Goal: Task Accomplishment & Management: Manage account settings

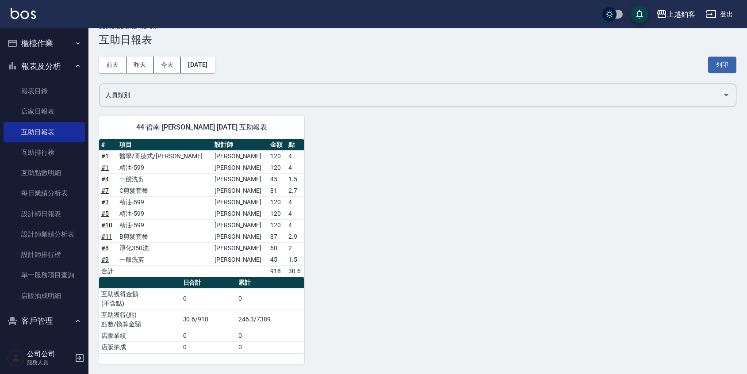
click at [46, 48] on button "櫃檯作業" at bounding box center [44, 43] width 81 height 23
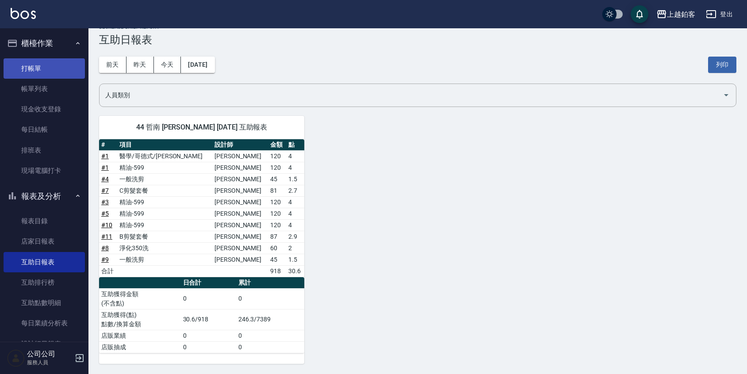
scroll to position [14, 0]
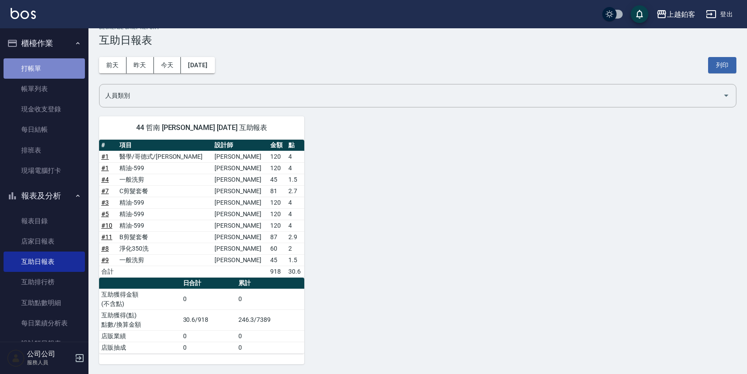
click at [44, 66] on link "打帳單" at bounding box center [44, 68] width 81 height 20
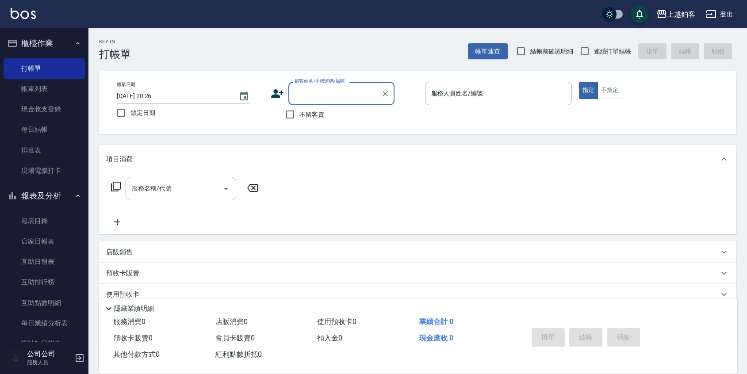
drag, startPoint x: 589, startPoint y: 51, endPoint x: 409, endPoint y: 80, distance: 182.4
click at [589, 51] on input "連續打單結帳" at bounding box center [585, 51] width 19 height 19
checkbox input "true"
click at [295, 111] on input "不留客資" at bounding box center [290, 114] width 19 height 19
checkbox input "true"
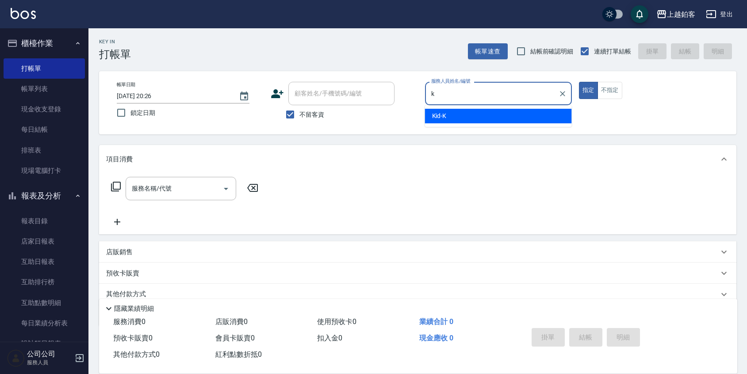
type input "Kid-K"
type button "true"
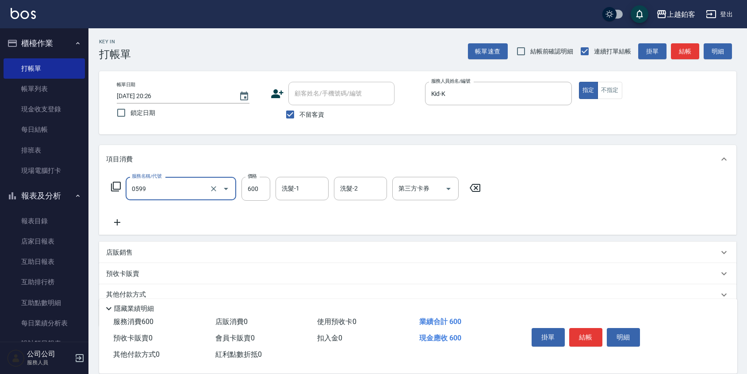
type input "精油-599(0599)"
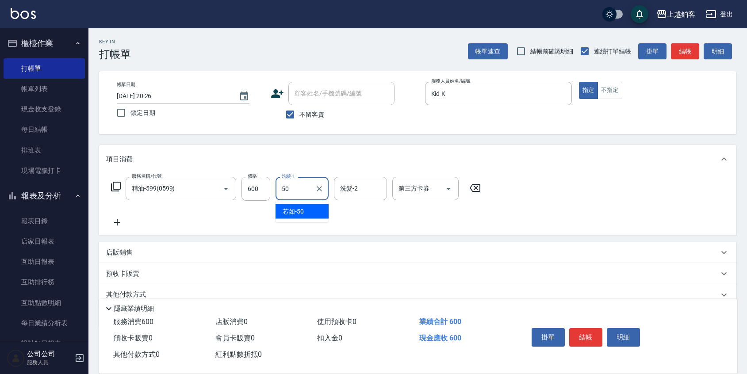
type input "芯如-50"
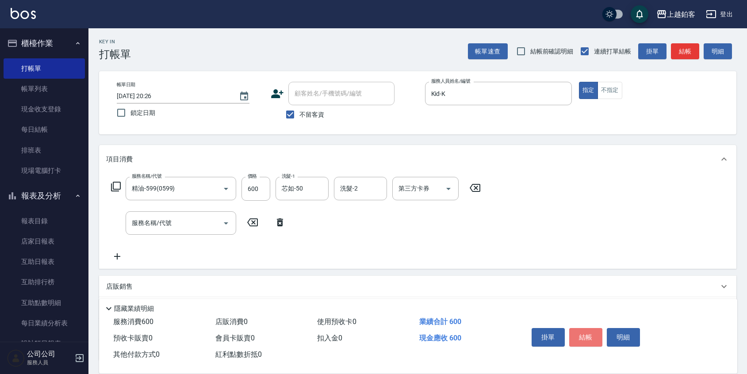
click at [586, 337] on button "結帳" at bounding box center [586, 337] width 33 height 19
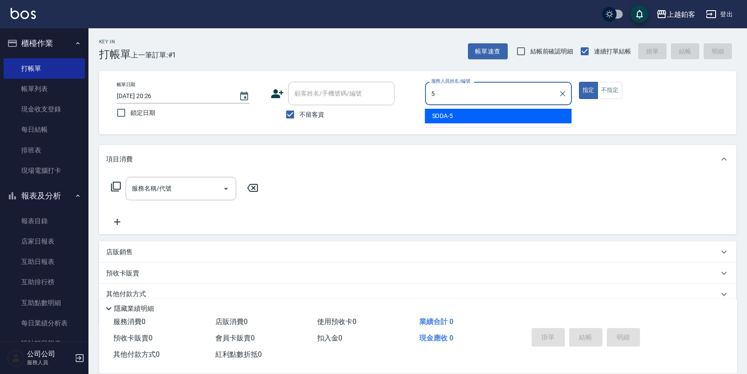
type input "SODA-5"
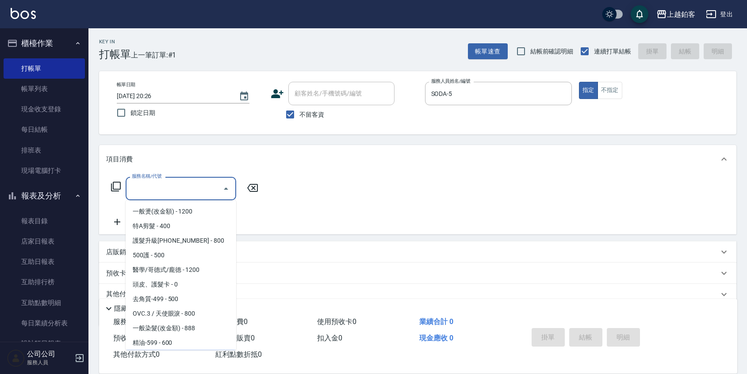
scroll to position [102, 0]
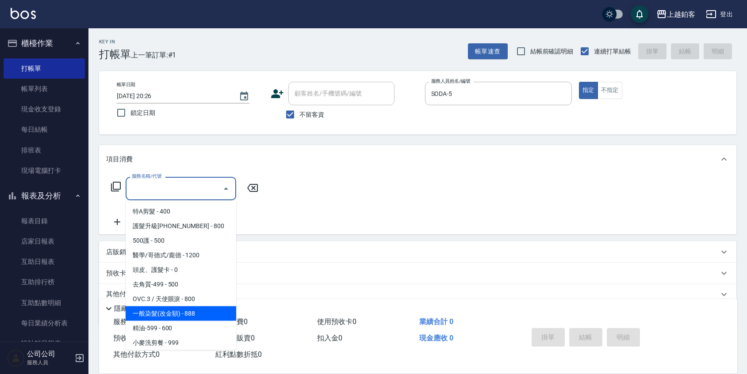
type input "一般染髮(改金額)(501)"
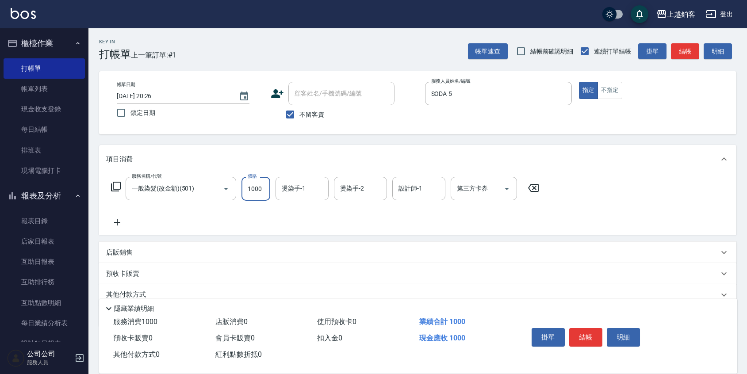
type input "1000"
type input "linda-L"
type input "SODA-5"
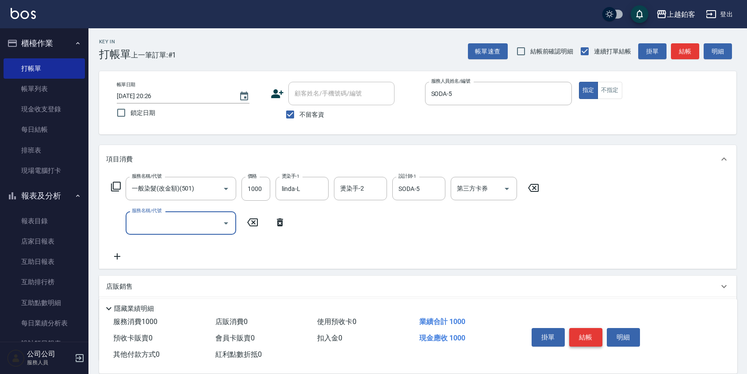
click at [585, 330] on button "結帳" at bounding box center [586, 337] width 33 height 19
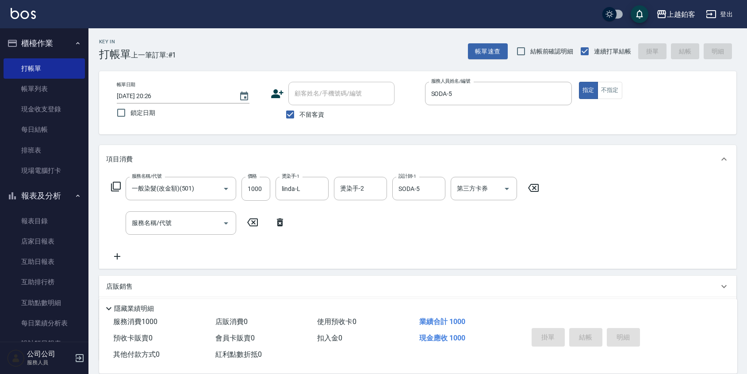
type input "2025/08/22 20:27"
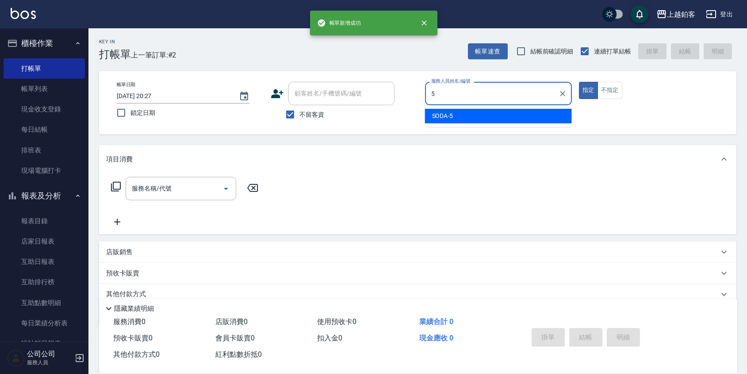
type input "SODA-5"
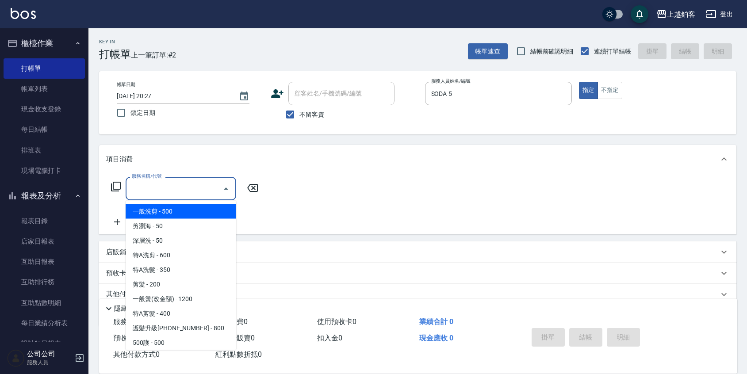
type input "一般洗剪(5)"
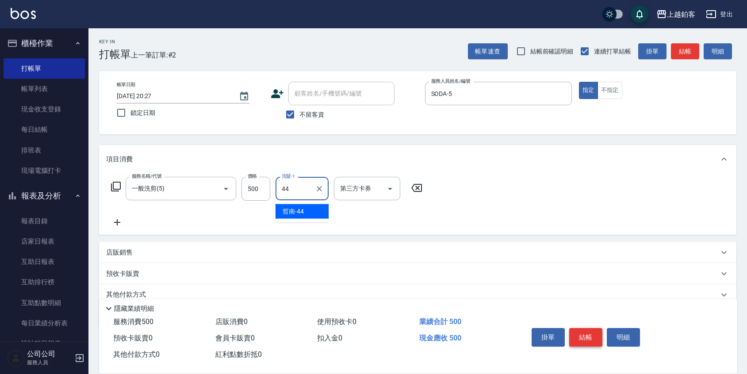
type input "哲南-44"
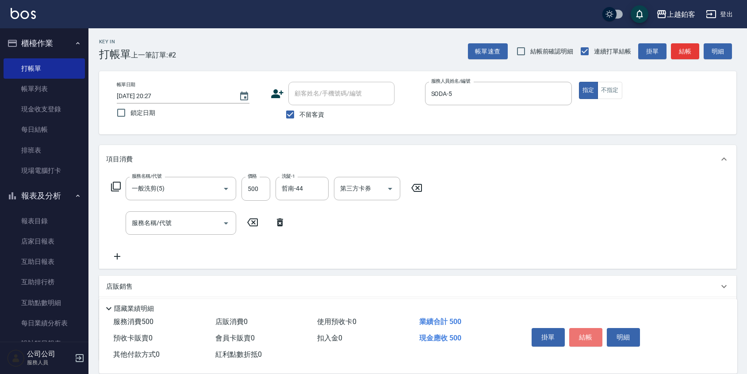
click at [585, 337] on button "結帳" at bounding box center [586, 337] width 33 height 19
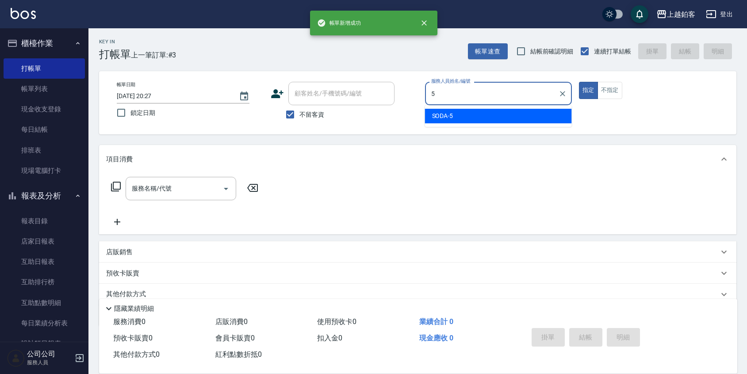
type input "SODA-5"
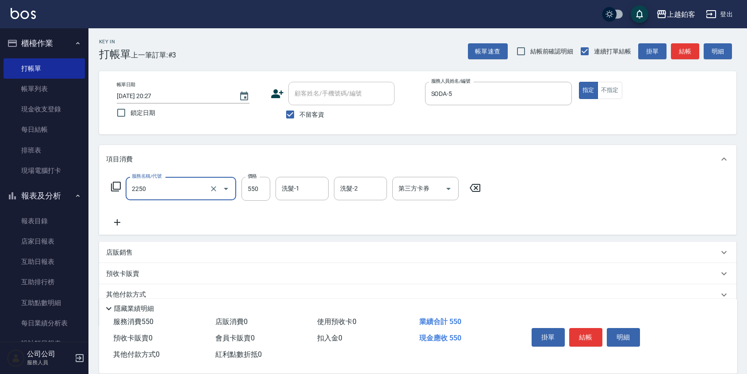
type input "B剪髮套餐(2250)"
type input "617"
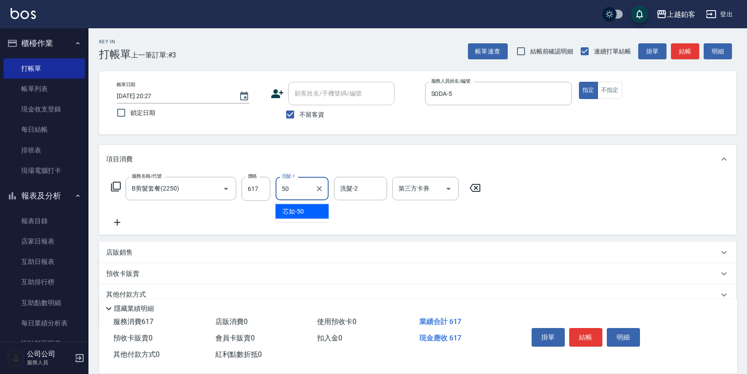
type input "芯如-50"
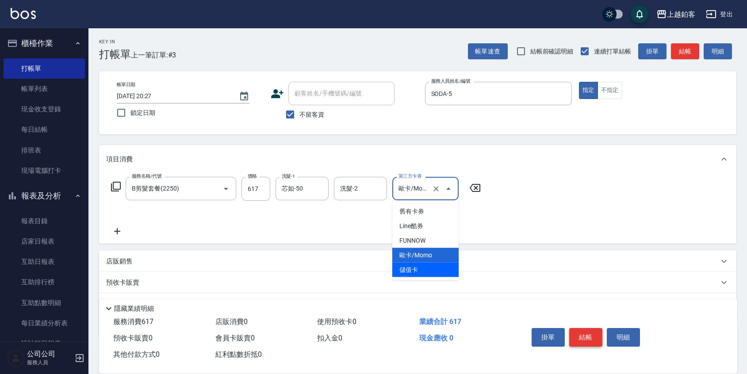
type input "儲值卡"
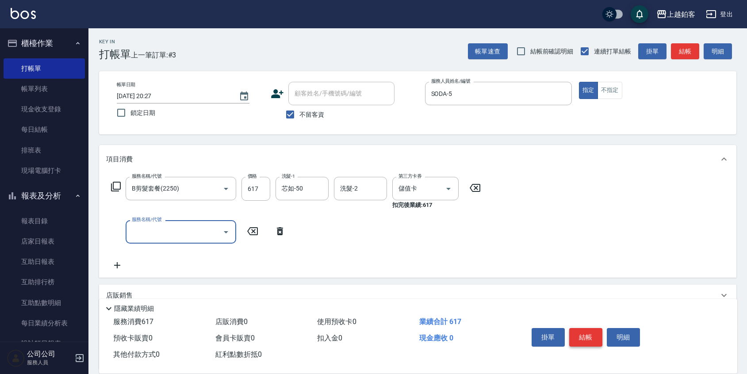
click at [585, 340] on button "結帳" at bounding box center [586, 337] width 33 height 19
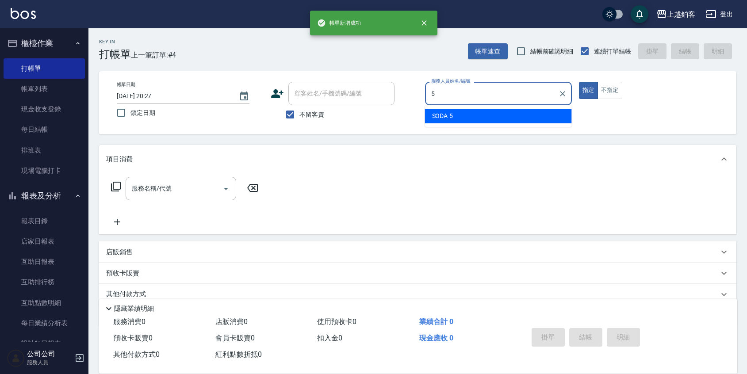
type input "SODA-5"
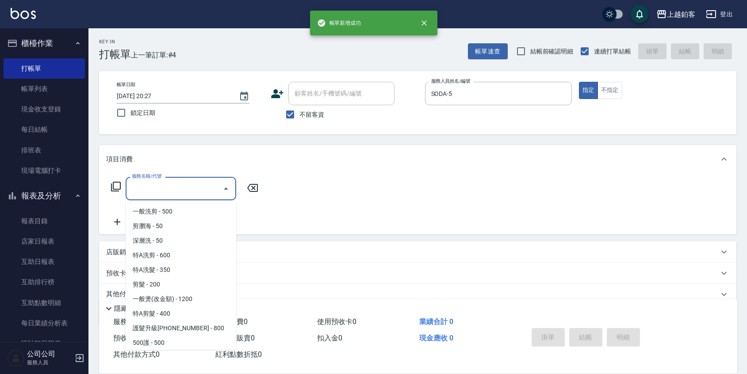
scroll to position [1037, 0]
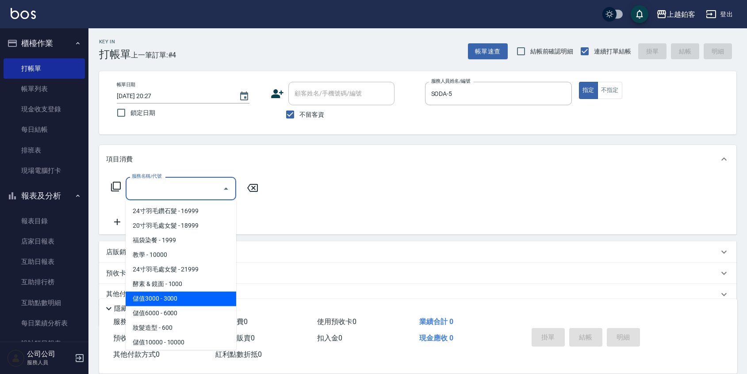
type input "儲值3000(83000)"
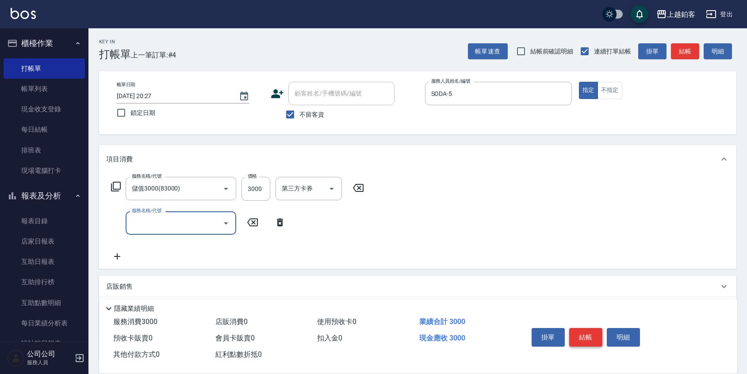
click at [593, 331] on button "結帳" at bounding box center [586, 337] width 33 height 19
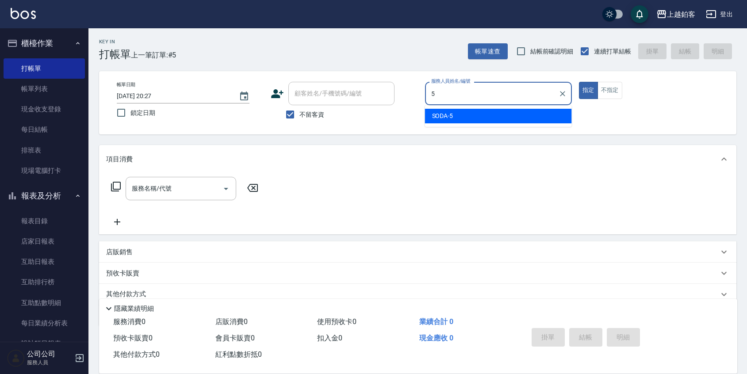
type input "SODA-5"
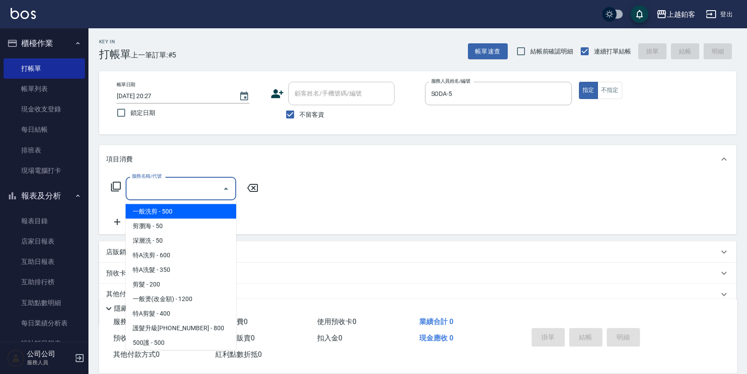
type input "一般洗剪(5)"
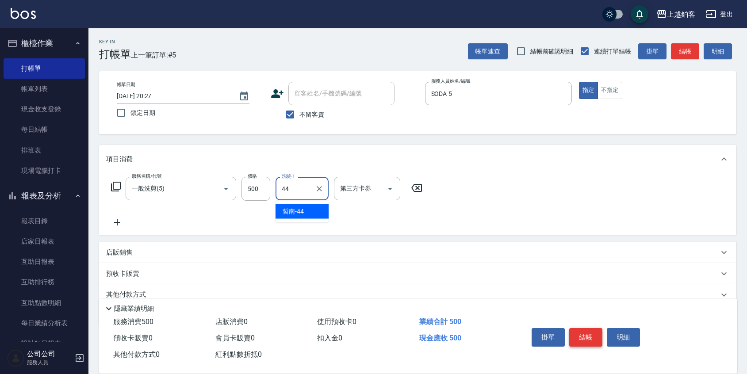
type input "哲南-44"
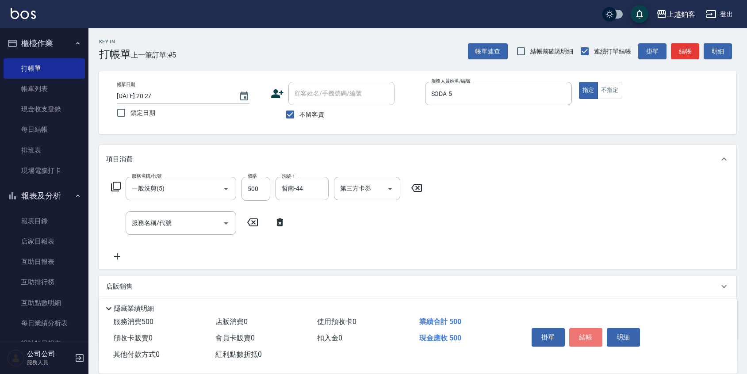
click at [592, 335] on button "結帳" at bounding box center [586, 337] width 33 height 19
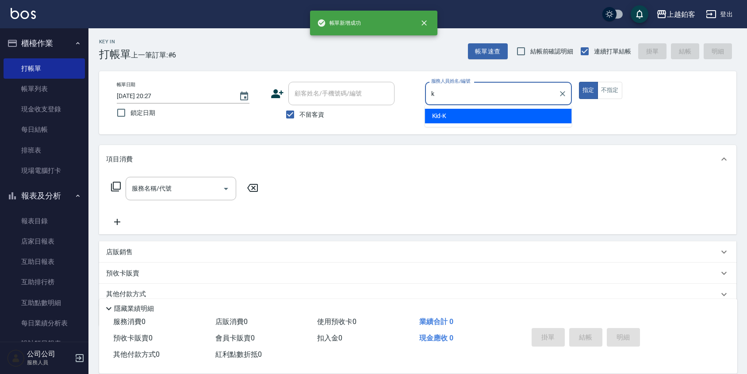
type input "Kid-K"
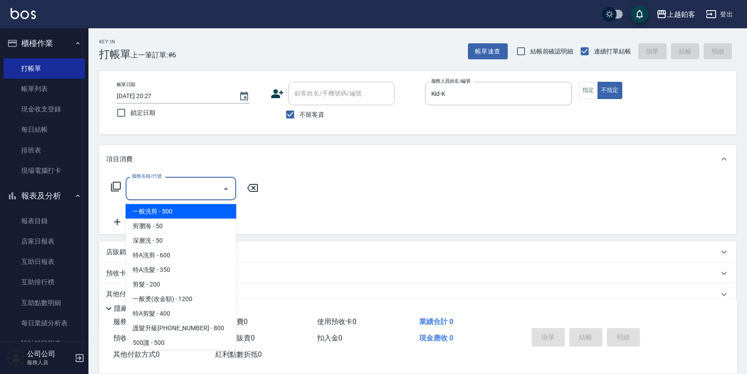
type input "一般洗剪(5)"
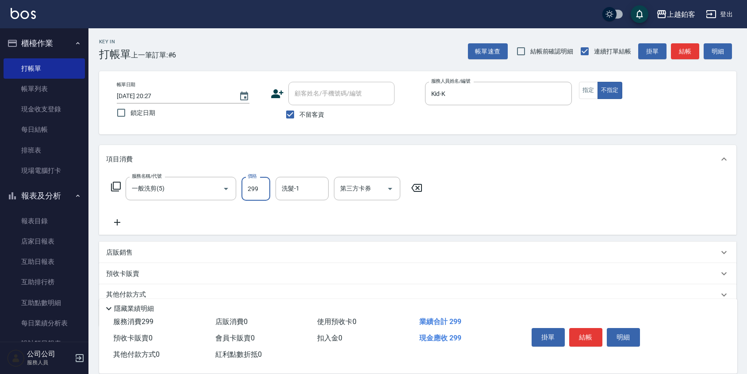
type input "299"
click at [302, 183] on input "洗髮-1" at bounding box center [302, 188] width 45 height 15
type input "哲南-44"
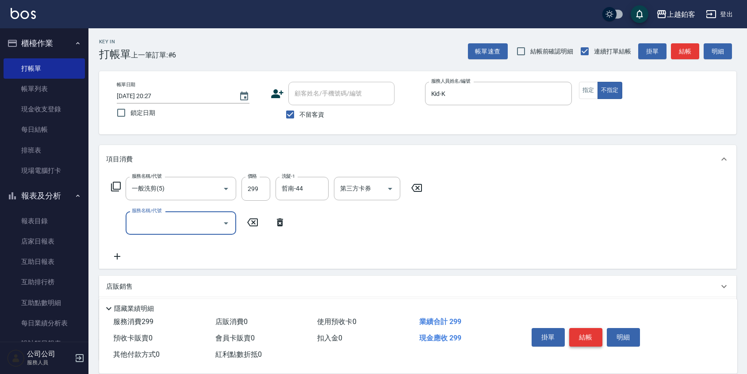
click at [590, 340] on button "結帳" at bounding box center [586, 337] width 33 height 19
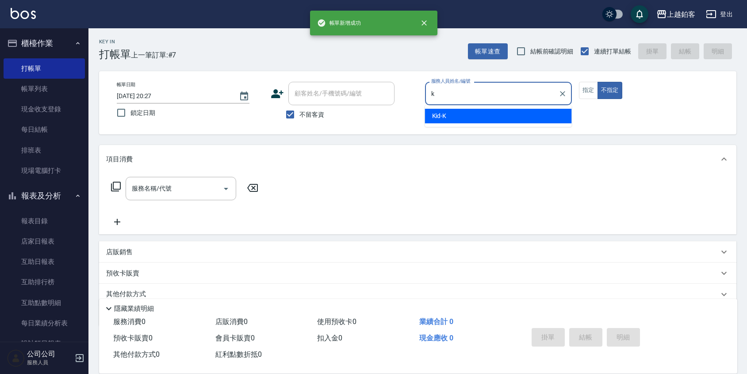
type input "Kid-K"
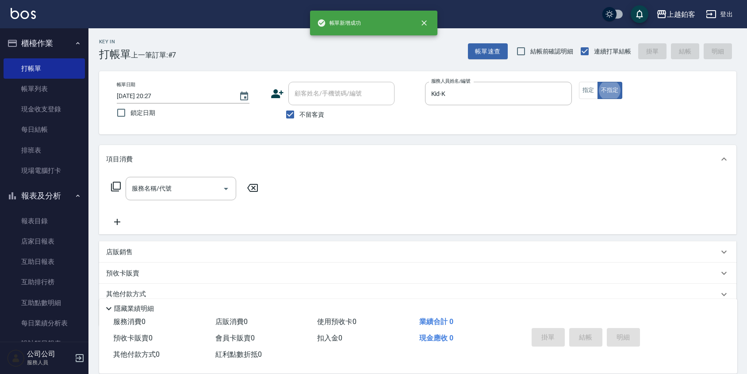
type button "false"
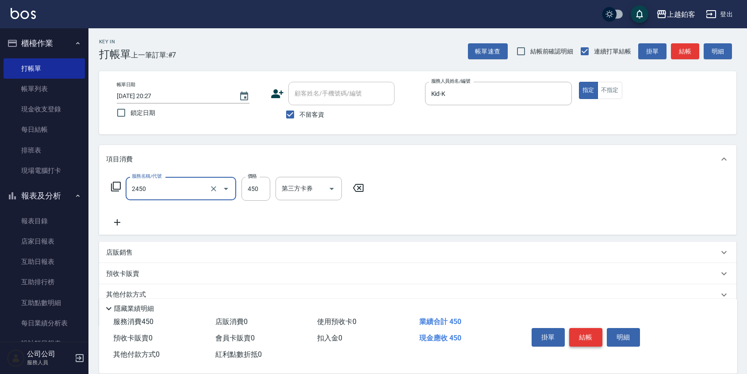
type input "C剪髮套餐(2450)"
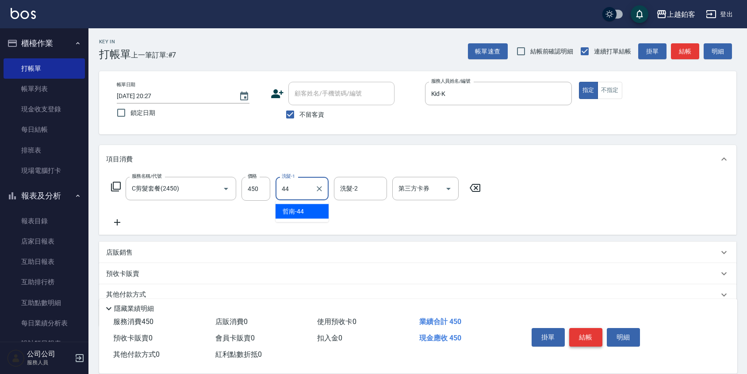
type input "哲南-44"
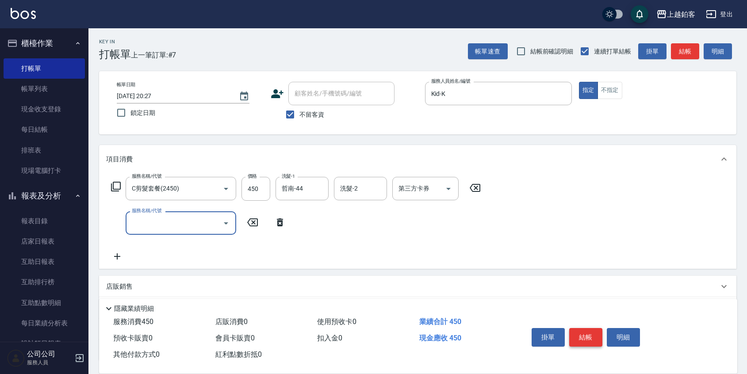
click at [586, 335] on button "結帳" at bounding box center [586, 337] width 33 height 19
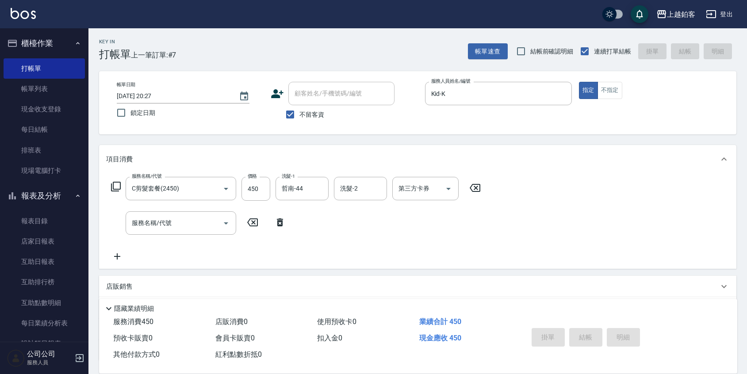
type input "2025/08/22 20:28"
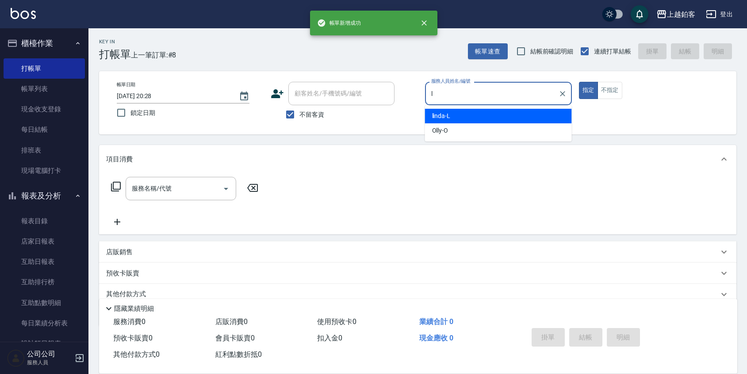
type input "linda-L"
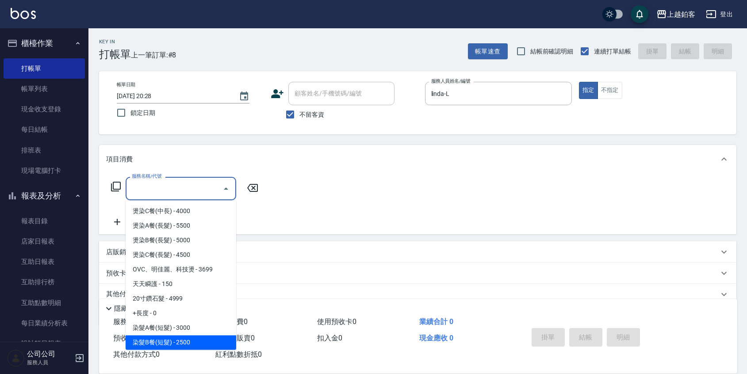
scroll to position [613, 0]
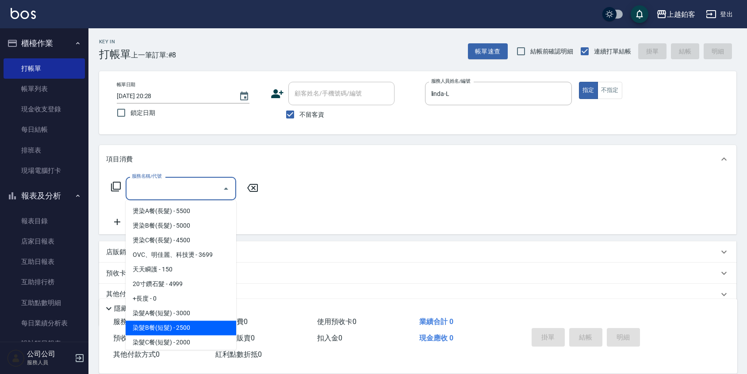
type input "染髮B餐(短髮)(5202)"
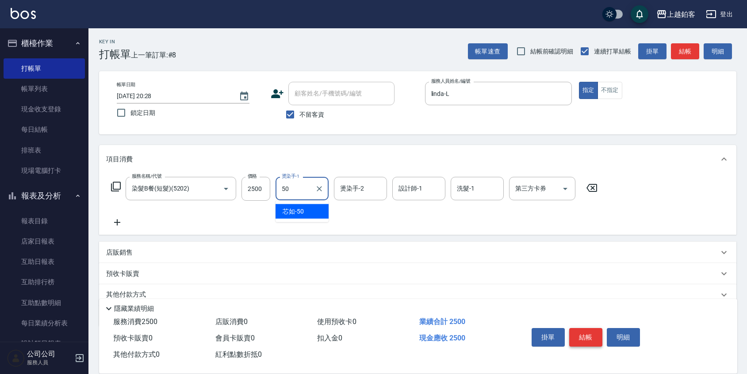
type input "芯如-50"
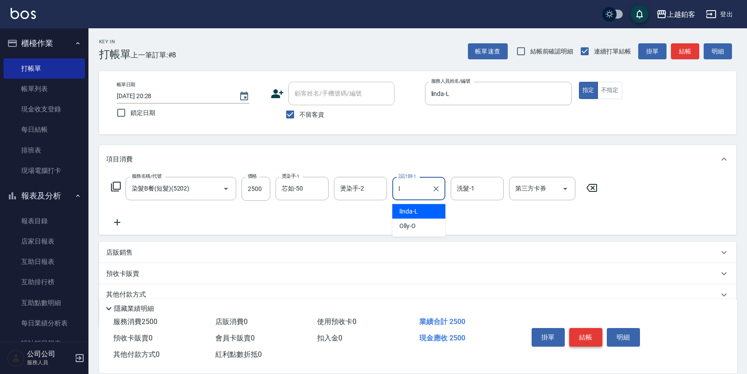
type input "linda-L"
type input "6"
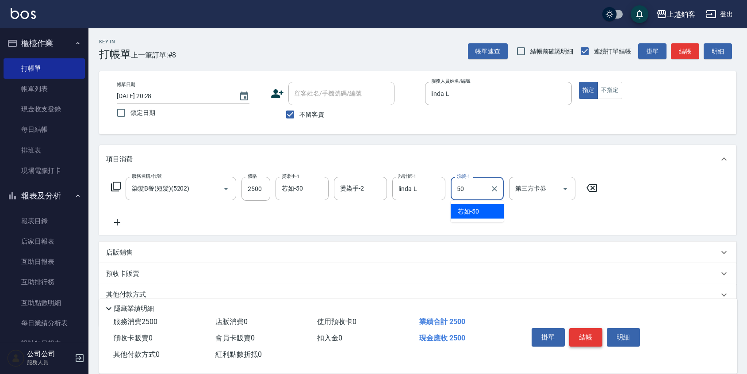
type input "芯如-50"
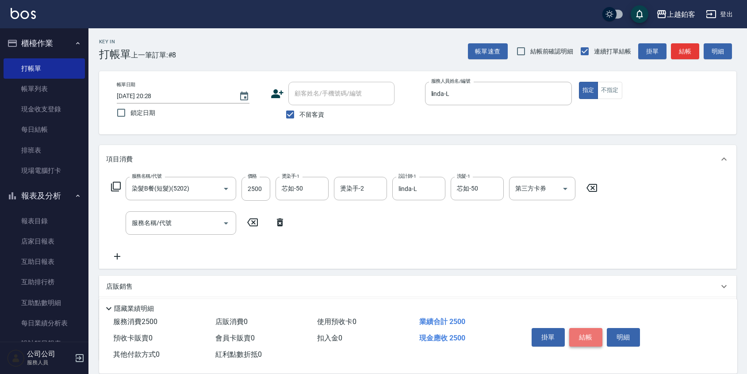
click at [594, 328] on button "結帳" at bounding box center [586, 337] width 33 height 19
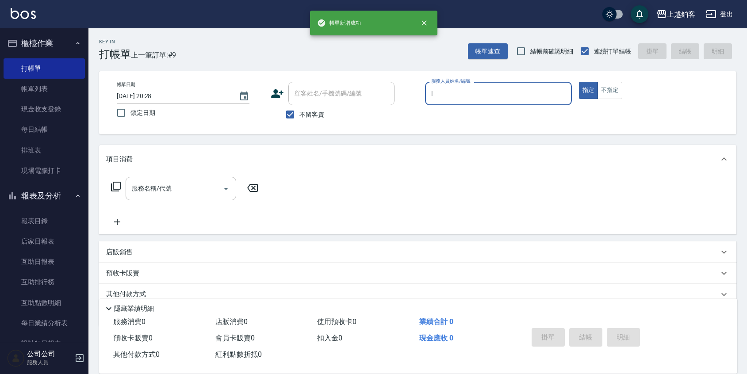
type input "linda-L"
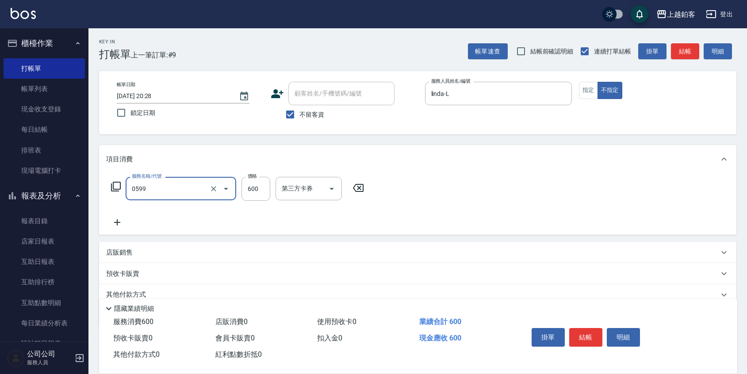
type input "精油-599(0599)"
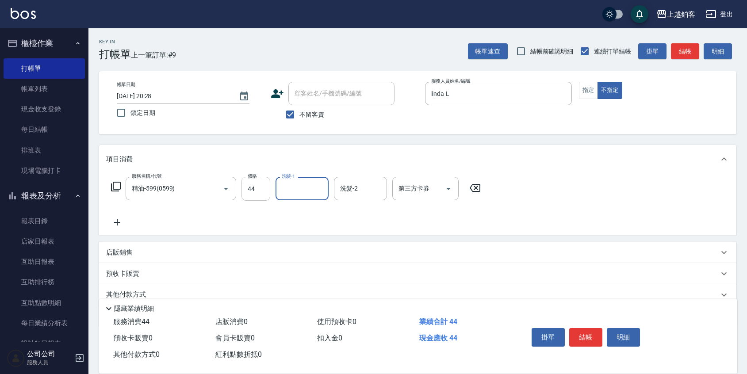
click at [266, 193] on input "44" at bounding box center [256, 189] width 29 height 24
type input "600"
type input "哲南-44"
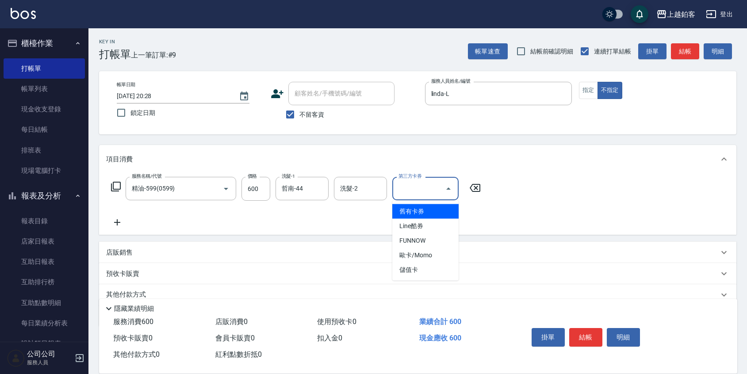
type input "舊有卡券"
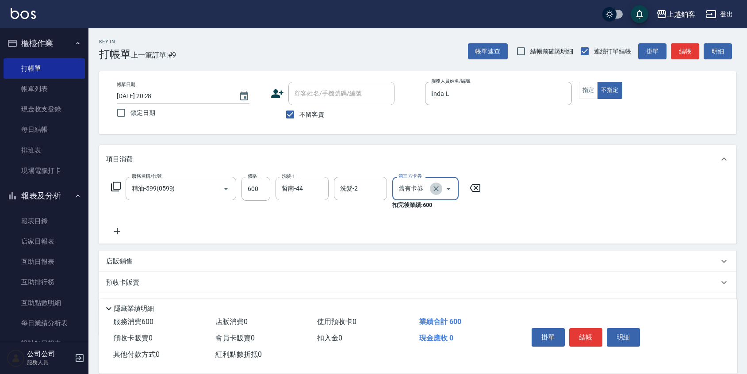
drag, startPoint x: 439, startPoint y: 193, endPoint x: 475, endPoint y: 214, distance: 41.8
click at [440, 193] on button "Clear" at bounding box center [436, 189] width 12 height 12
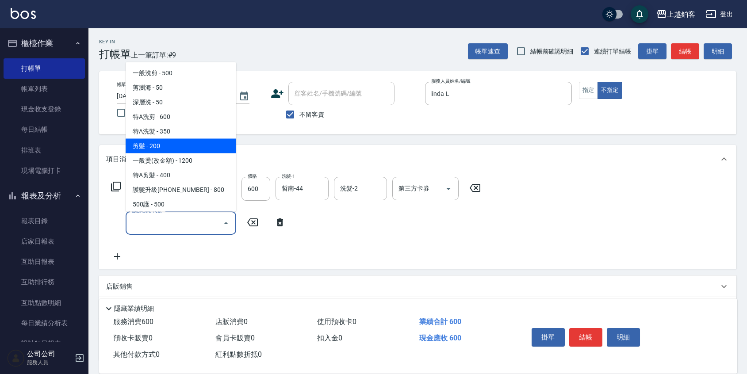
type input "剪髮(200)"
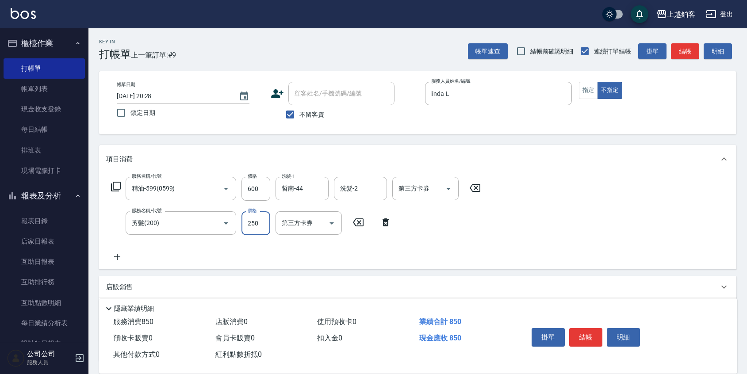
type input "250"
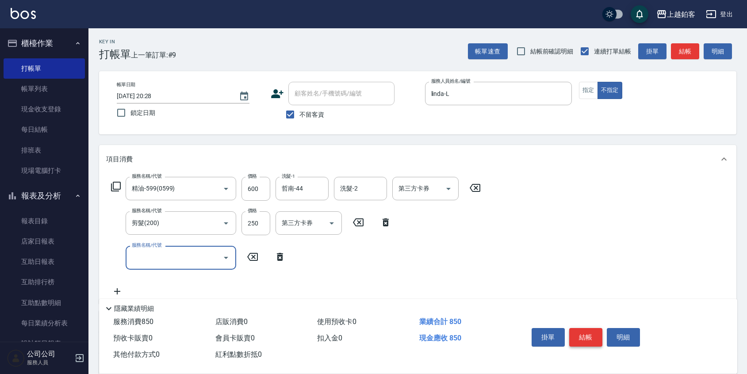
click at [590, 333] on button "結帳" at bounding box center [586, 337] width 33 height 19
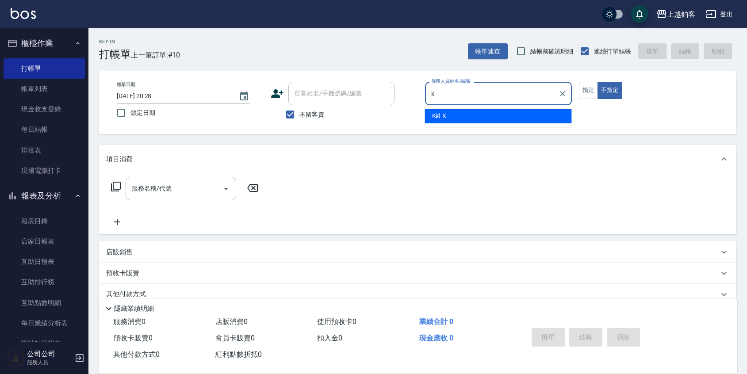
type input "Kid-K"
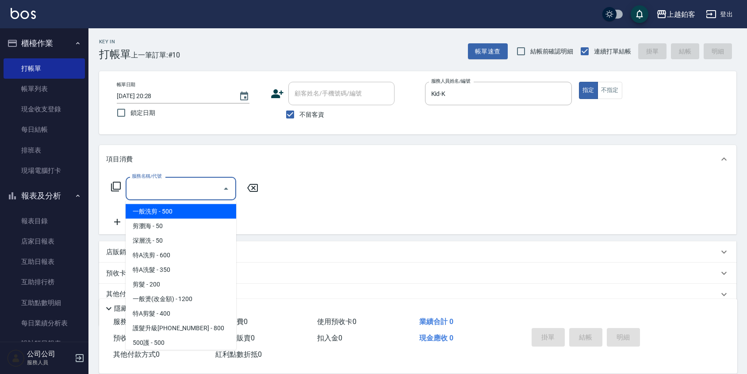
type input "一般洗剪(5)"
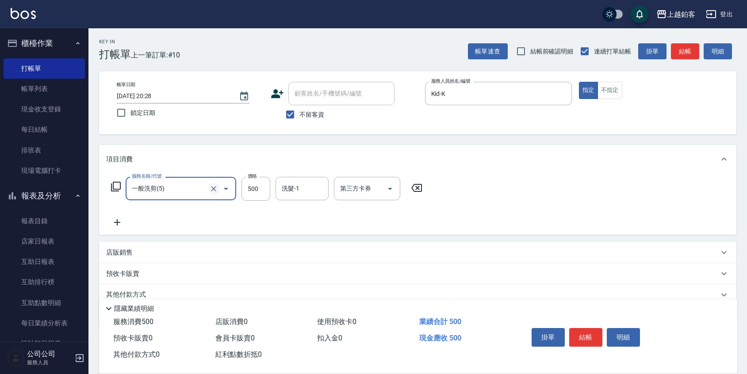
click at [217, 187] on icon "Clear" at bounding box center [213, 189] width 9 height 9
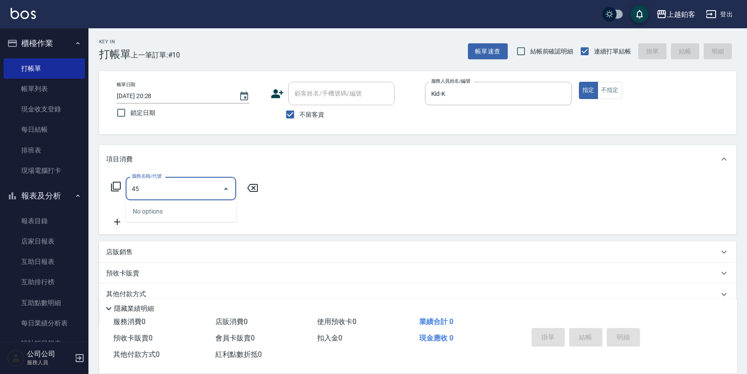
type input "4"
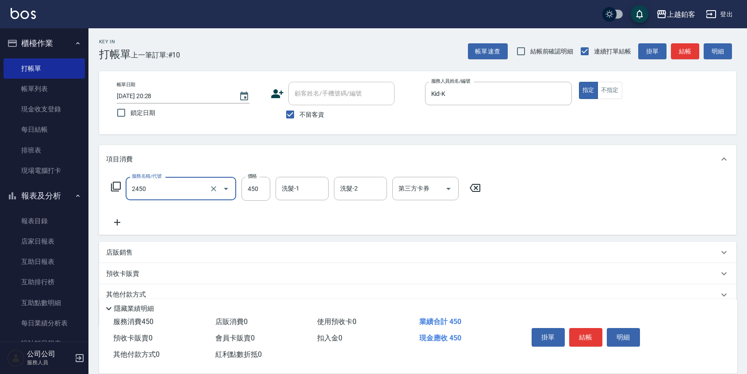
type input "C剪髮套餐(2450)"
type input "500"
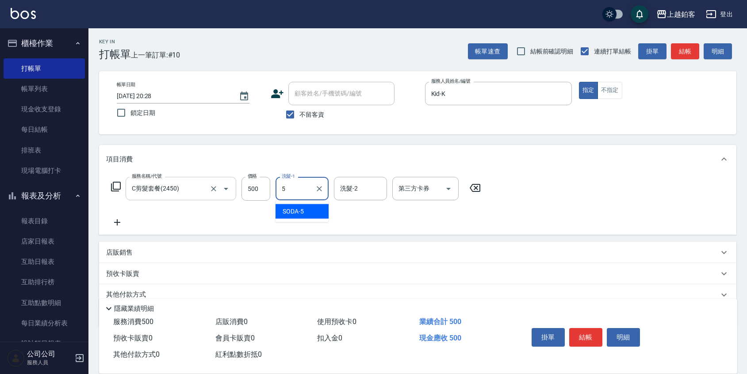
type input "SODA-5"
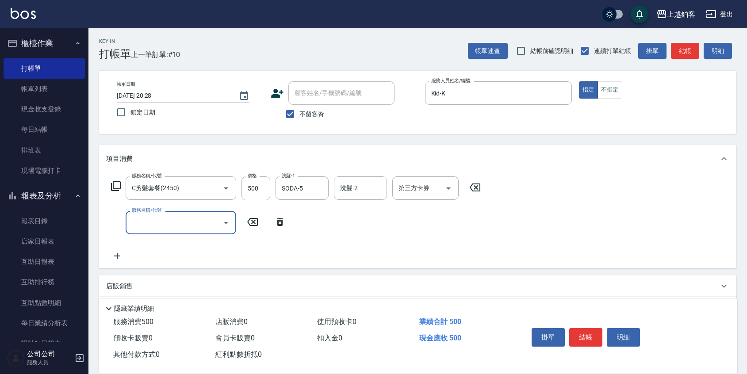
scroll to position [1, 0]
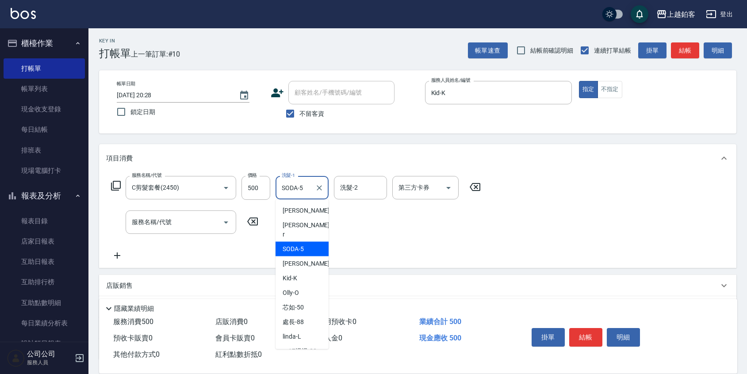
click at [300, 188] on input "SODA-5" at bounding box center [296, 187] width 32 height 15
click at [318, 187] on icon "Clear" at bounding box center [319, 188] width 5 height 5
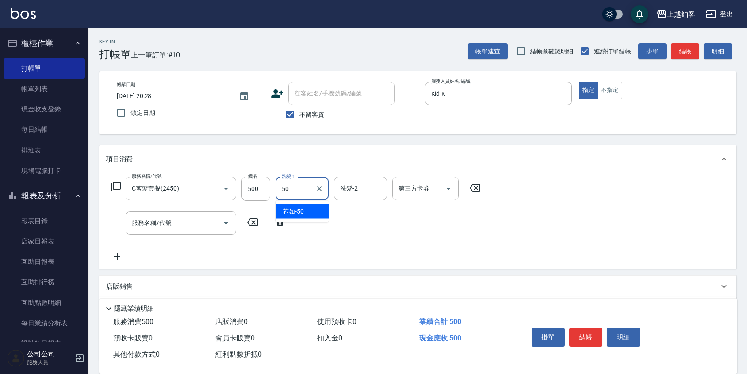
type input "芯如-50"
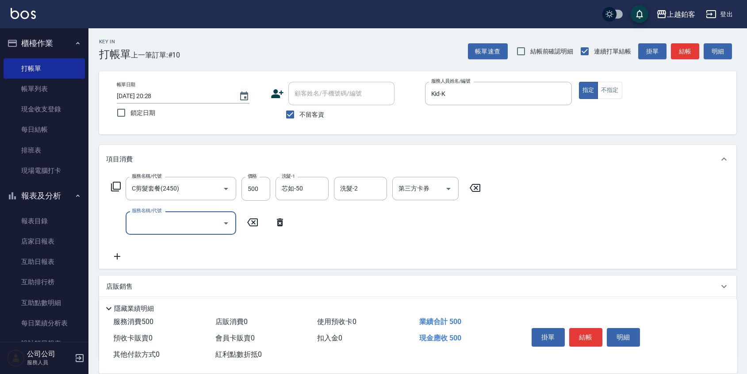
scroll to position [1, 0]
click at [583, 336] on button "結帳" at bounding box center [586, 337] width 33 height 19
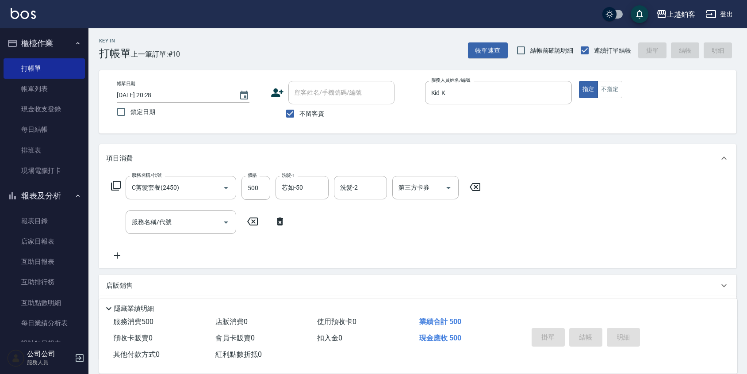
type input "2025/08/22 20:30"
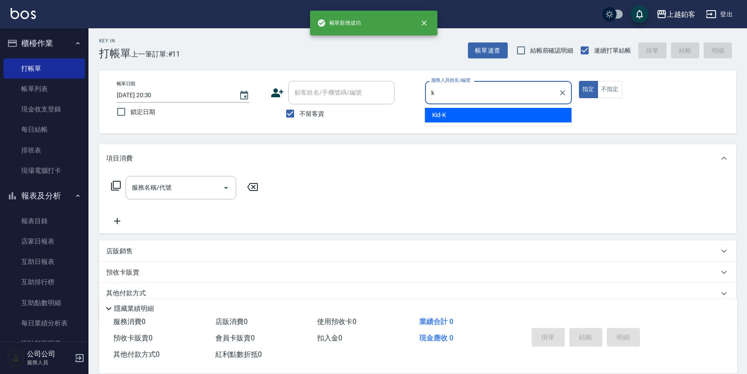
type input "Kid-K"
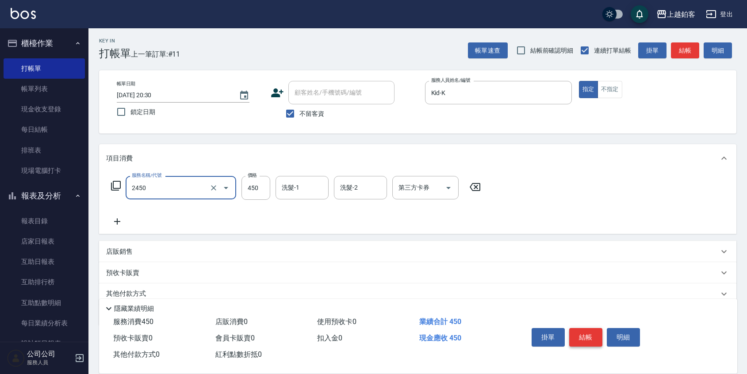
type input "C剪髮套餐(2450)"
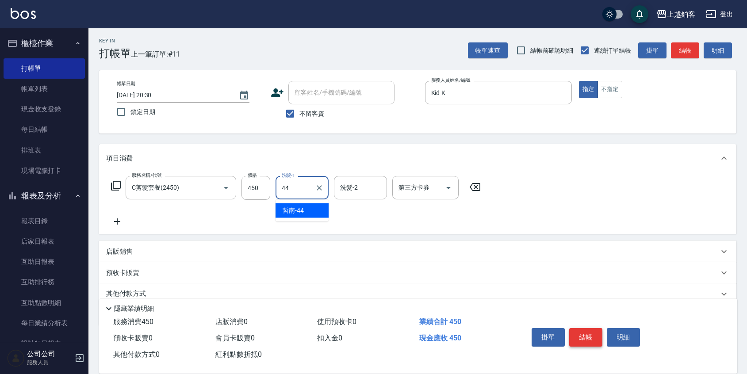
type input "哲南-44"
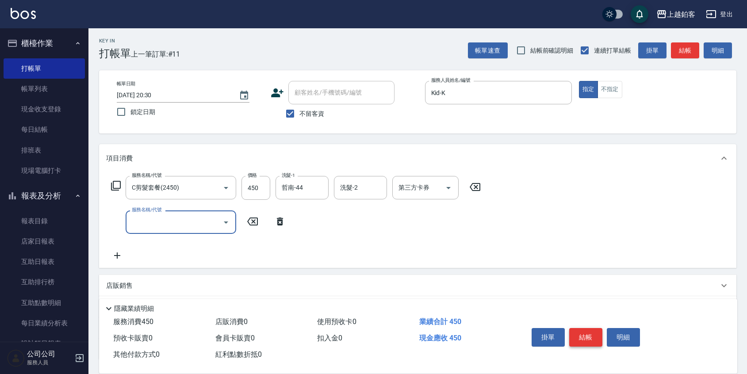
click at [589, 329] on button "結帳" at bounding box center [586, 337] width 33 height 19
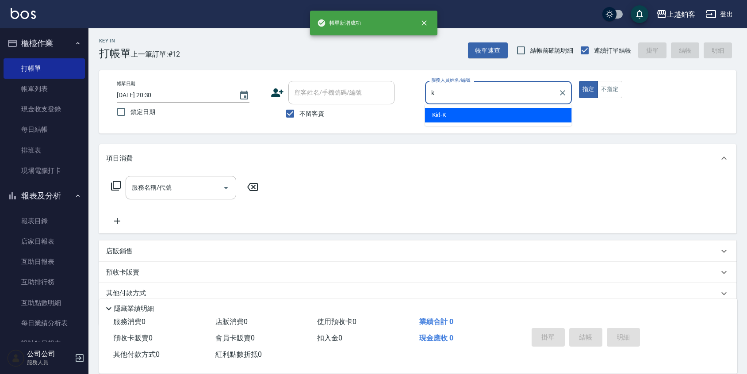
type input "Kid-K"
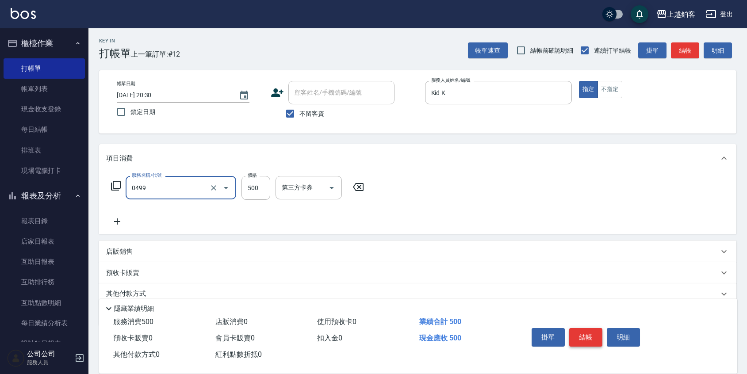
type input "去角質-499(0499)"
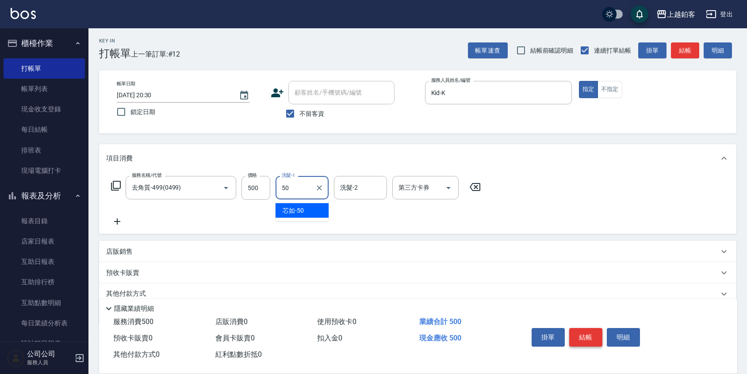
type input "芯如-50"
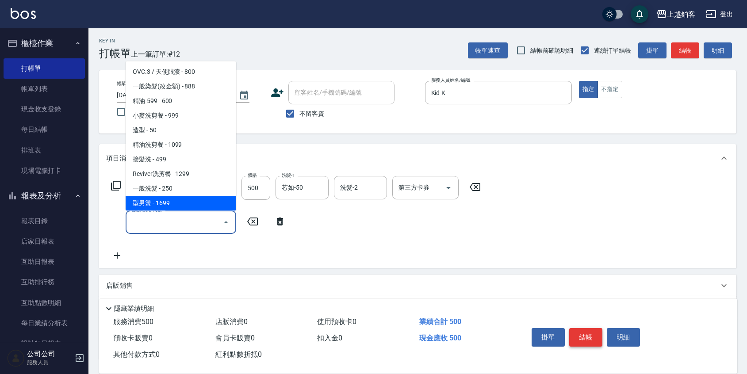
scroll to position [204, 0]
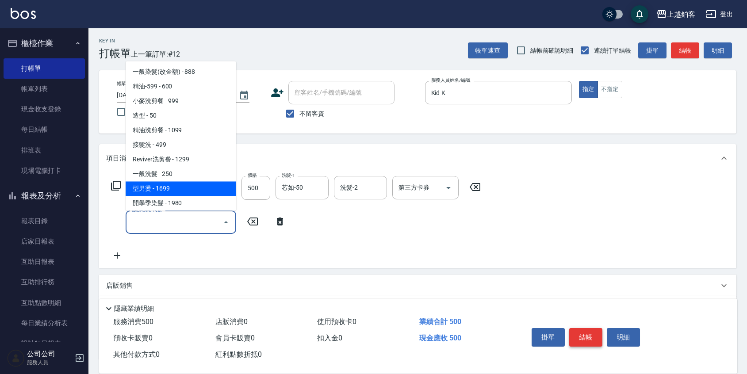
type input "型男燙(1699)"
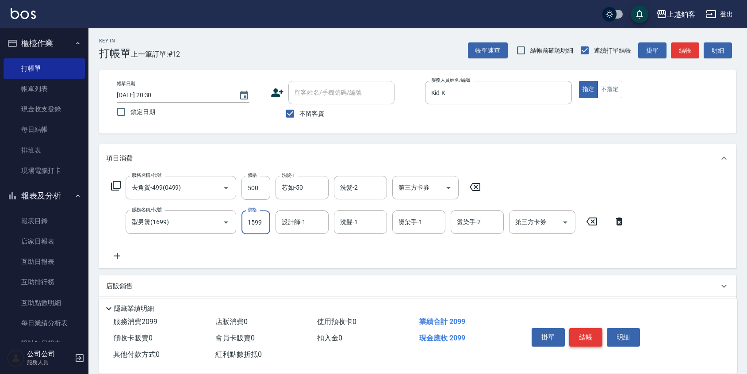
type input "1599"
type input "Kid-K"
type input "芯如-50"
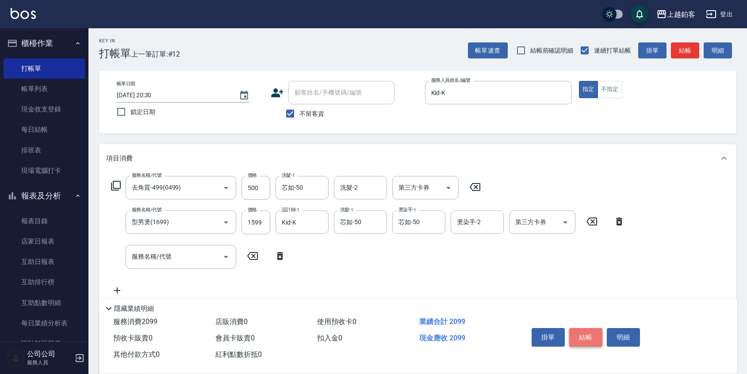
click at [582, 336] on button "結帳" at bounding box center [586, 337] width 33 height 19
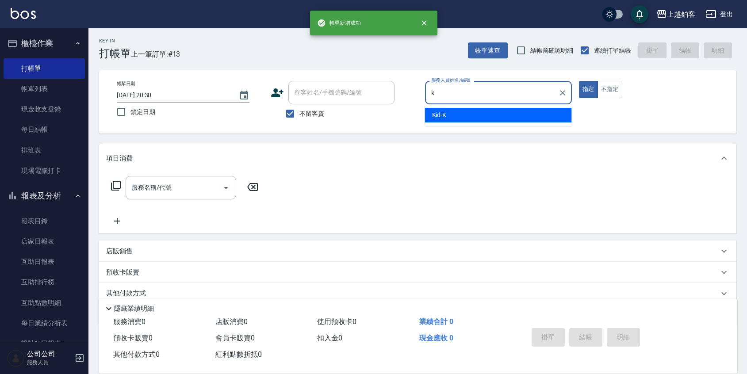
type input "Kid-K"
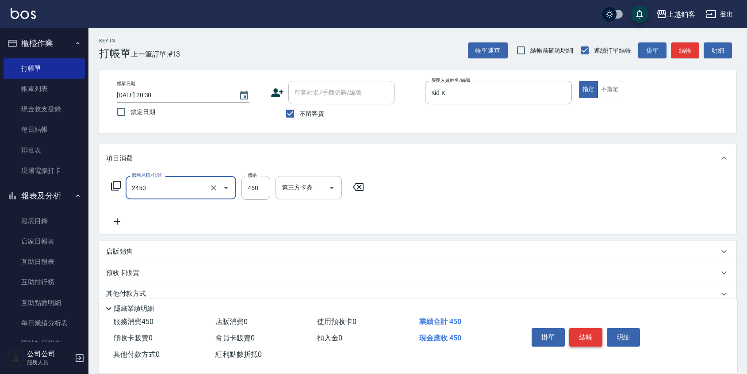
type input "C剪髮套餐(2450)"
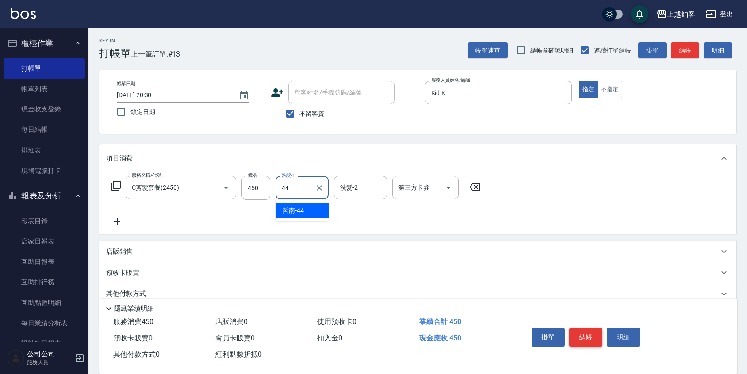
type input "哲南-44"
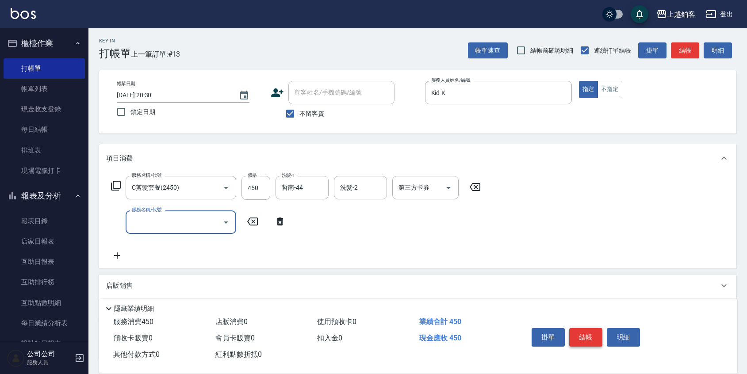
click at [585, 333] on button "結帳" at bounding box center [586, 337] width 33 height 19
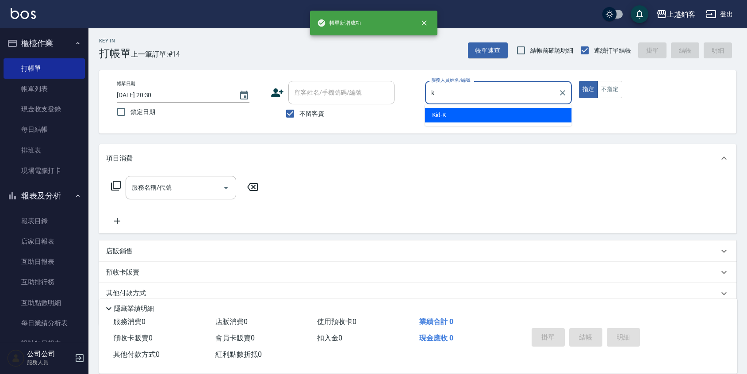
type input "Kid-K"
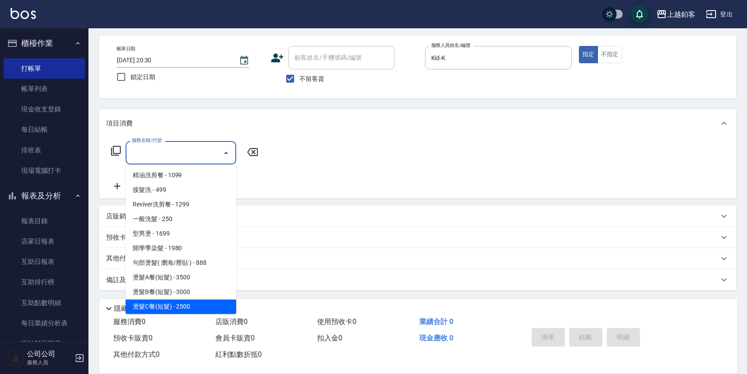
scroll to position [277, 0]
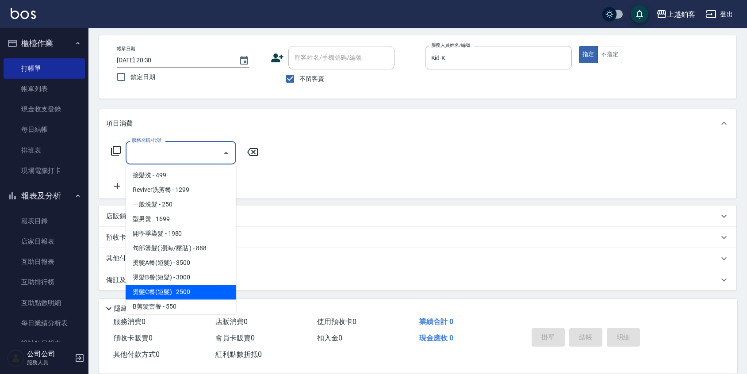
type input "燙髮C餐(短髮)(2203)"
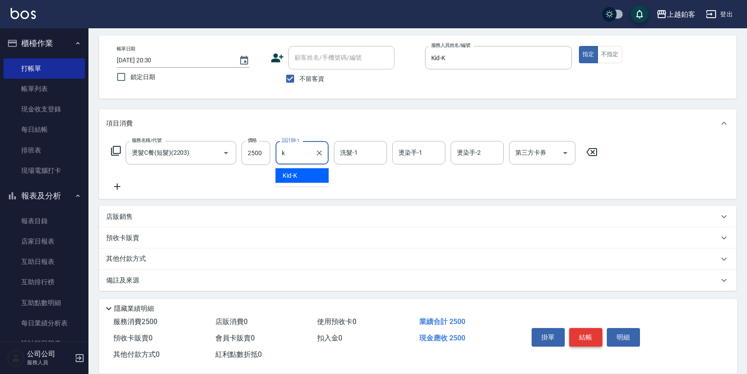
type input "Kid-K"
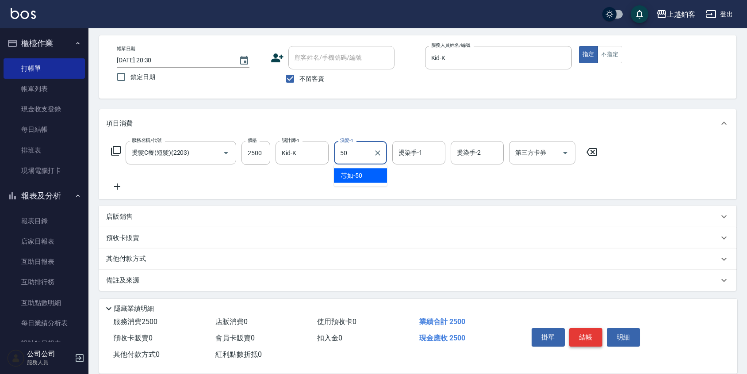
type input "芯如-50"
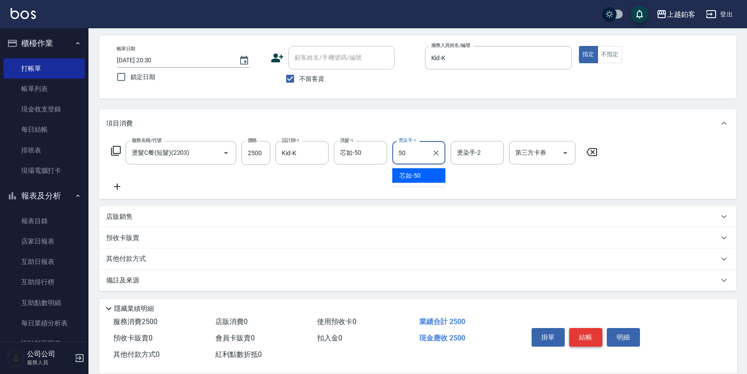
type input "芯如-50"
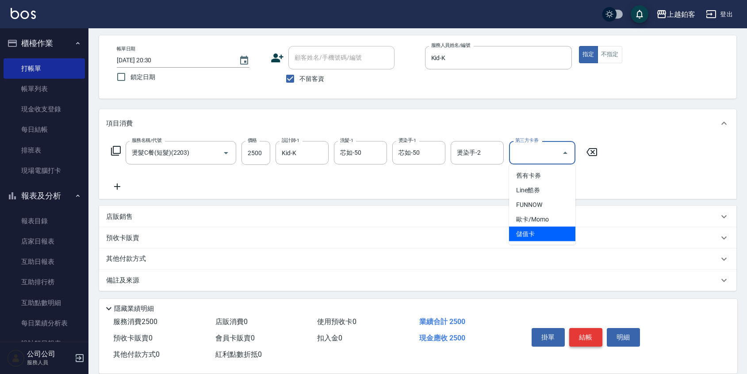
type input "儲值卡"
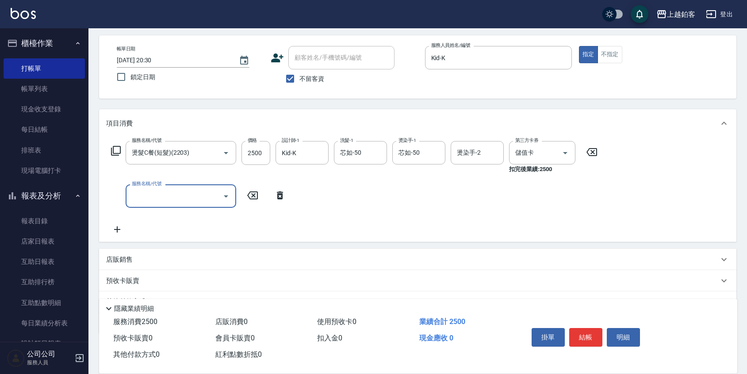
scroll to position [32, 0]
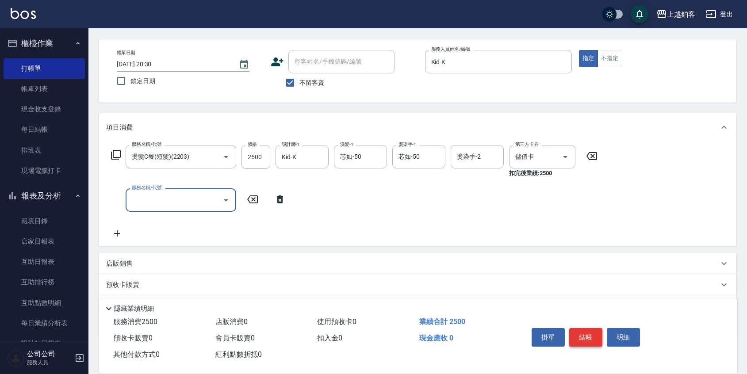
click at [591, 330] on button "結帳" at bounding box center [586, 337] width 33 height 19
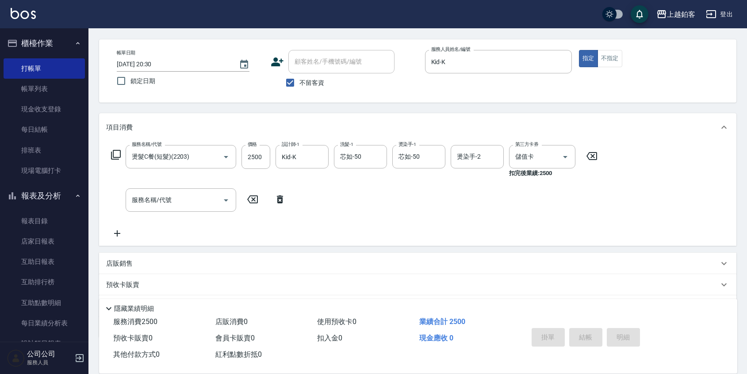
type input "2025/08/22 20:31"
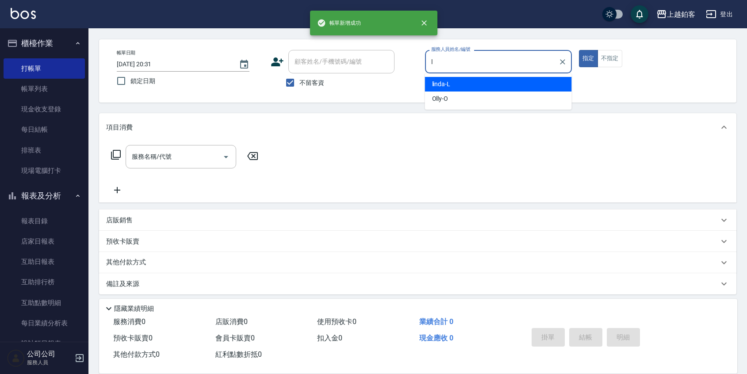
type input "linda-L"
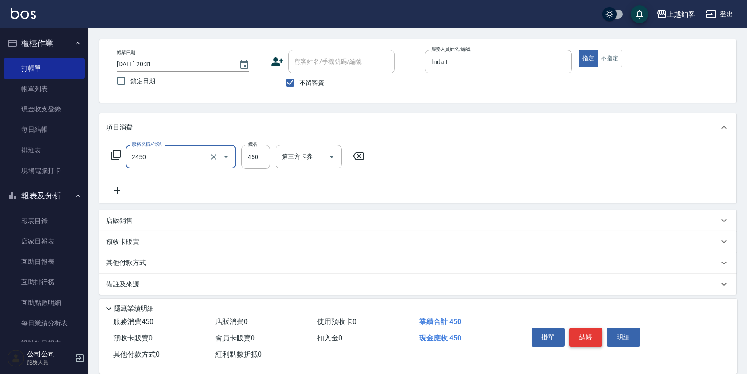
type input "C剪髮套餐(2450)"
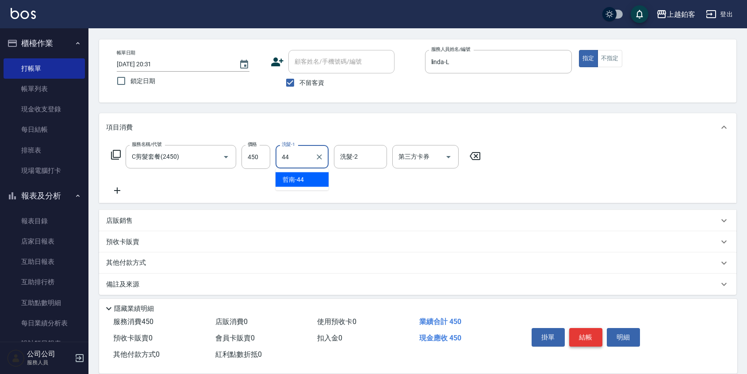
type input "哲南-44"
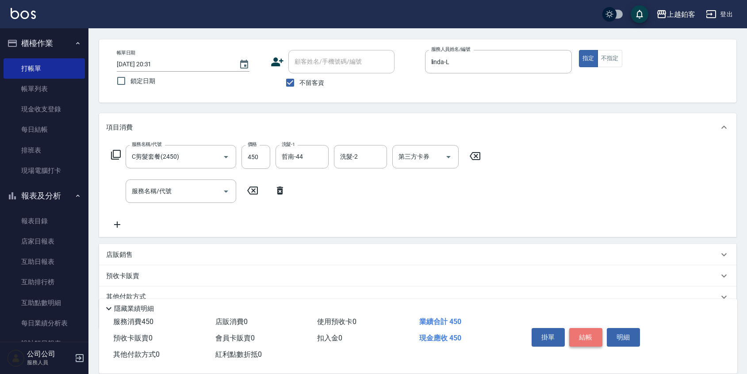
click at [589, 334] on button "結帳" at bounding box center [586, 337] width 33 height 19
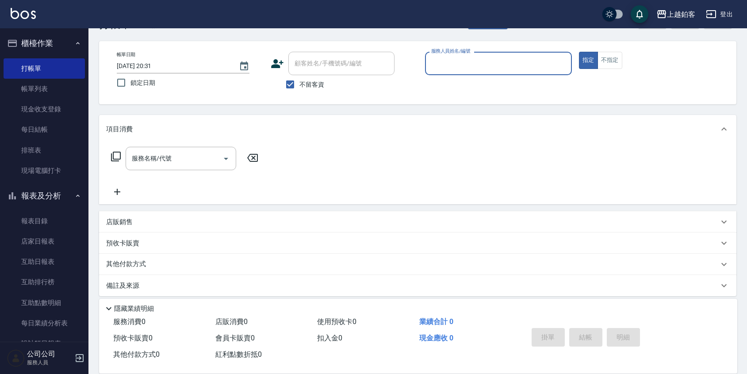
scroll to position [31, 0]
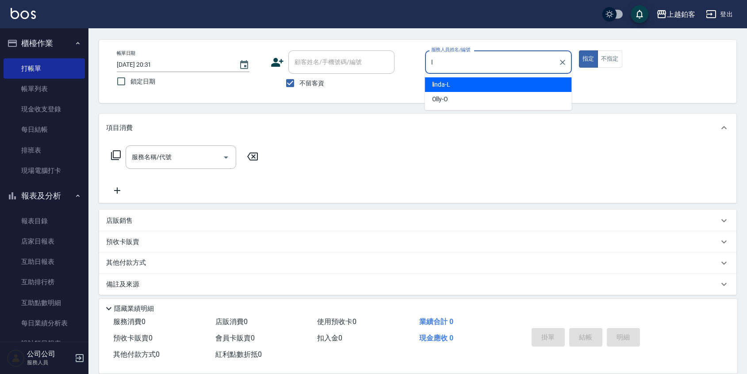
type input "linda-L"
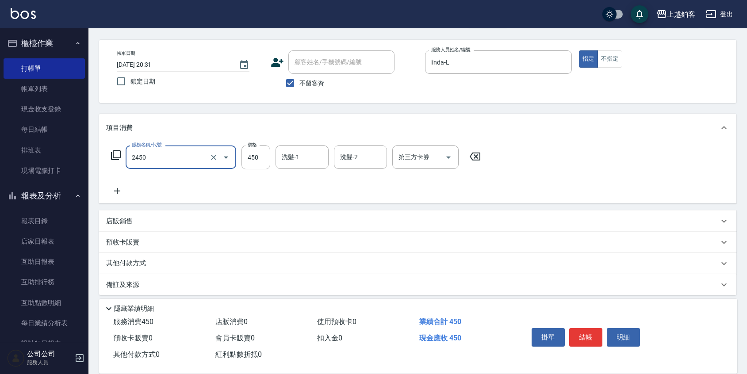
type input "C剪髮套餐(2450)"
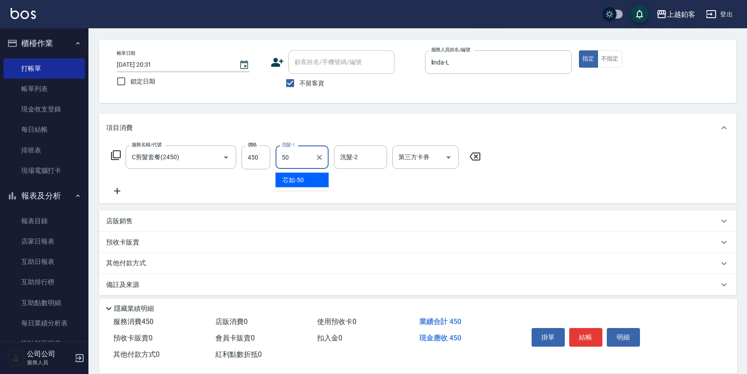
type input "芯如-50"
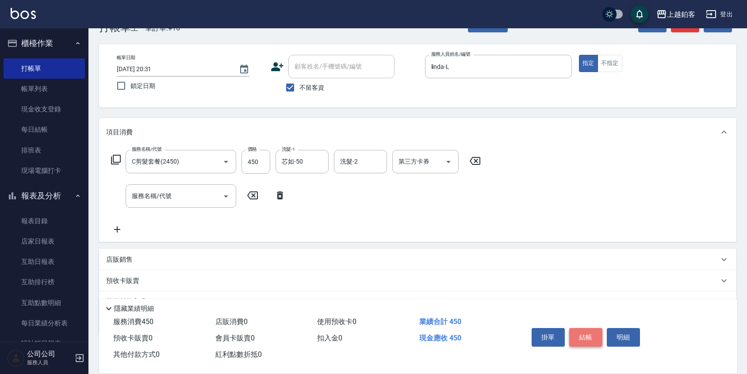
scroll to position [28, 0]
click at [591, 337] on button "結帳" at bounding box center [586, 337] width 33 height 19
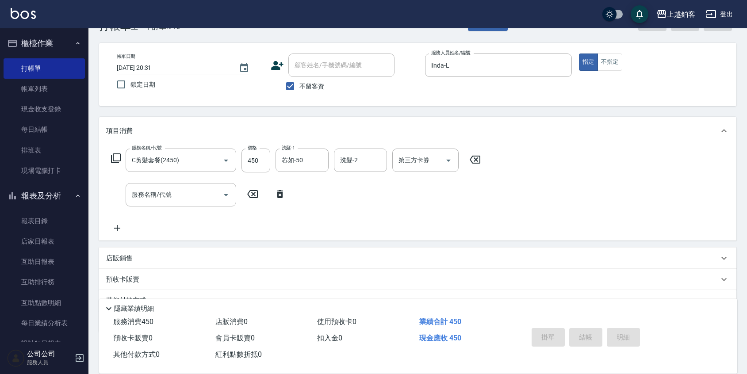
type input "2025/08/22 21:10"
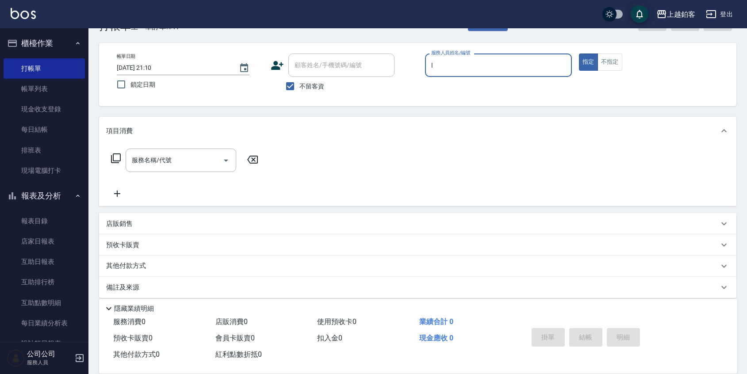
type input "linda-L"
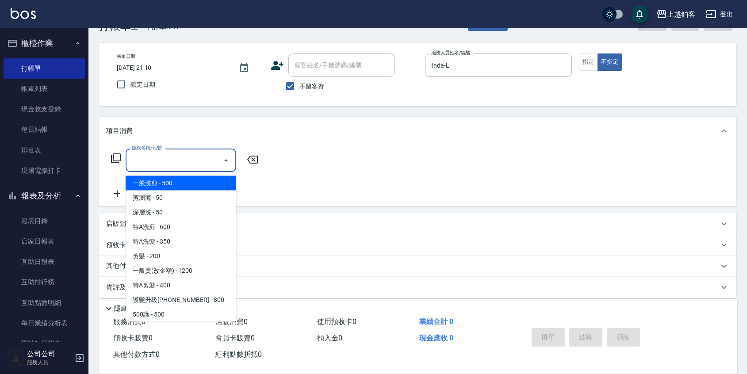
type input "一般洗剪(5)"
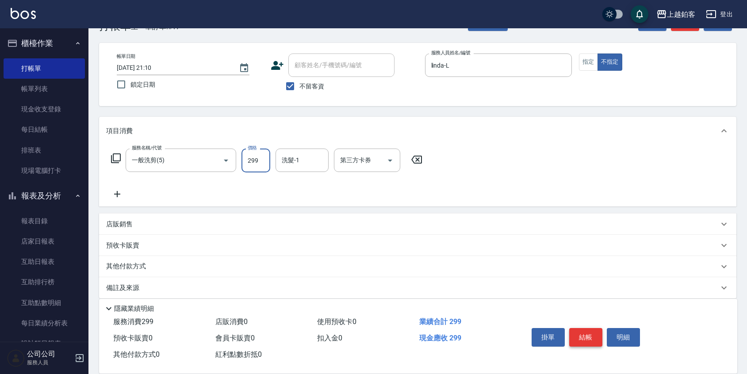
type input "299"
type input "哲南-44"
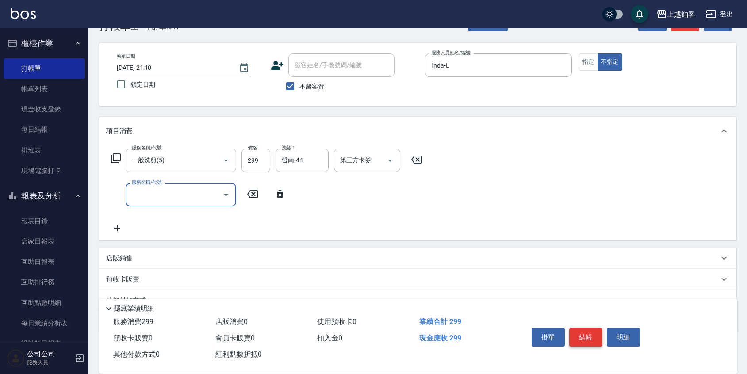
click at [586, 331] on button "結帳" at bounding box center [586, 337] width 33 height 19
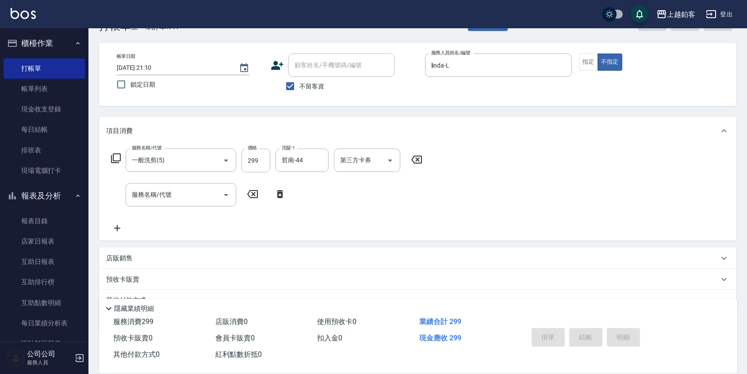
type input "2025/08/22 21:12"
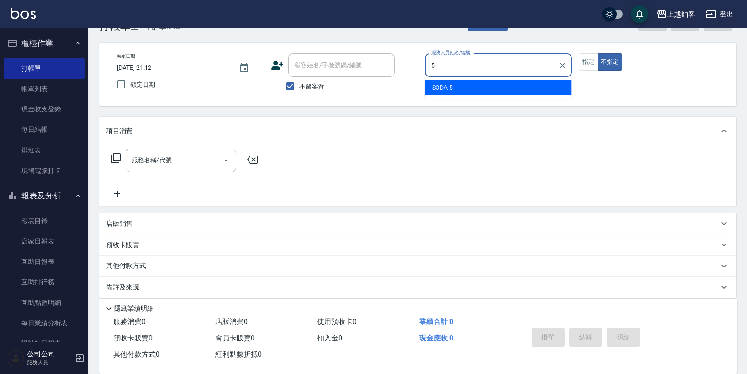
type input "SODA-5"
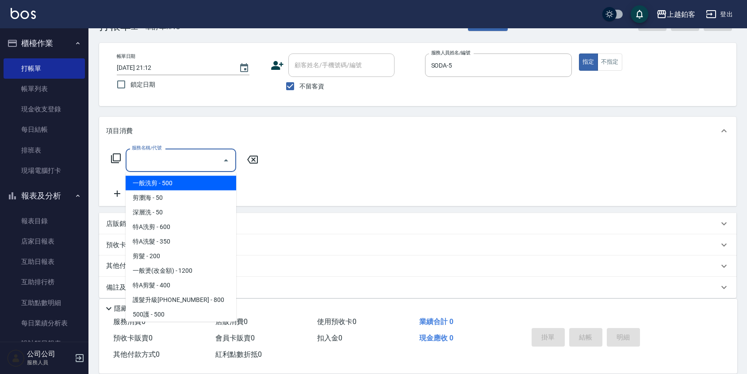
type input "一般洗剪(5)"
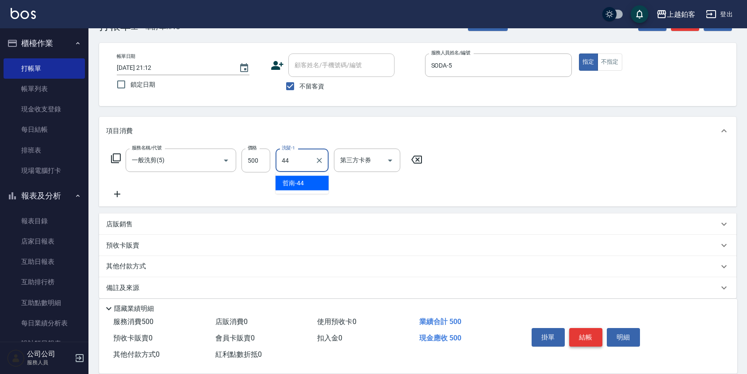
type input "哲南-44"
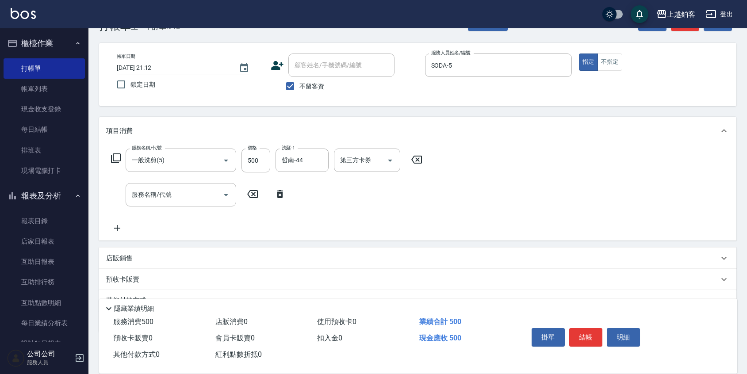
click at [585, 325] on div "掛單 結帳 明細" at bounding box center [585, 339] width 115 height 28
click at [585, 329] on button "結帳" at bounding box center [586, 337] width 33 height 19
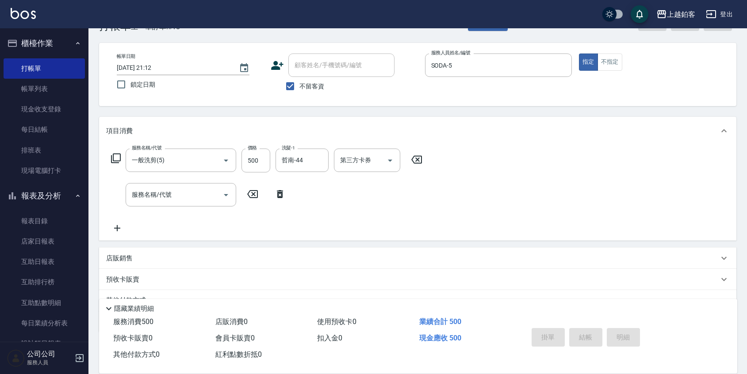
type input "2025/08/22 21:13"
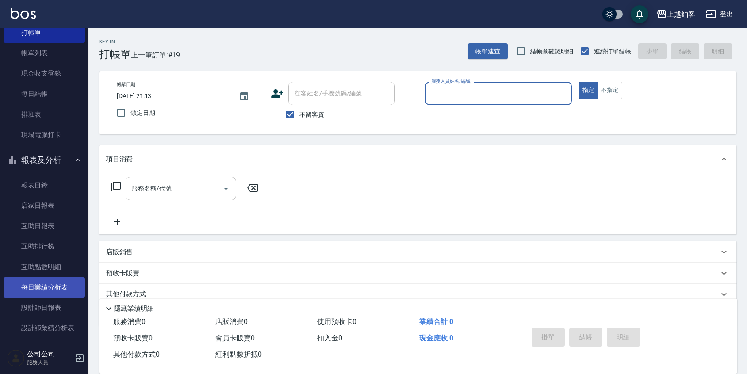
scroll to position [77, 0]
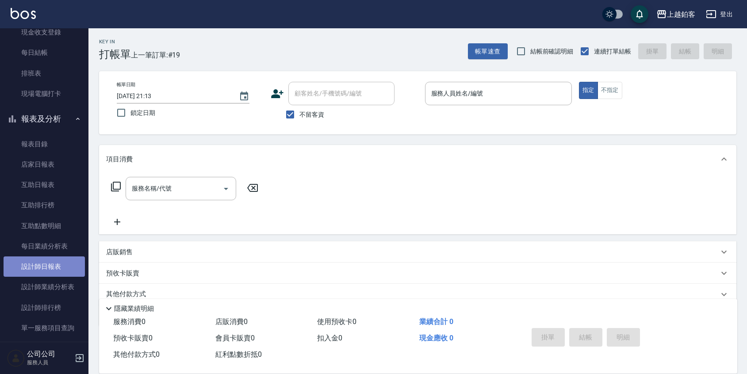
click at [47, 270] on link "設計師日報表" at bounding box center [44, 267] width 81 height 20
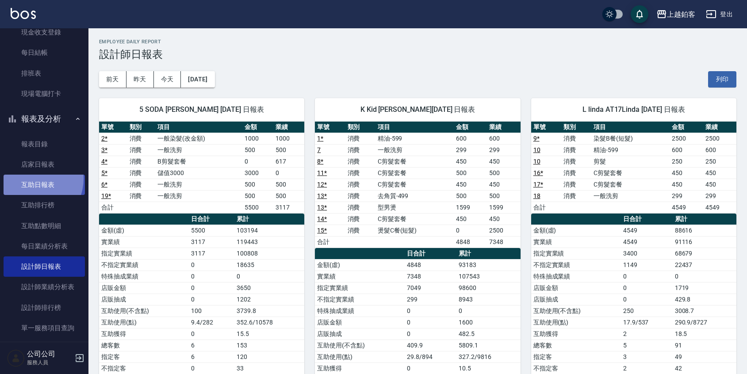
click at [31, 179] on link "互助日報表" at bounding box center [44, 185] width 81 height 20
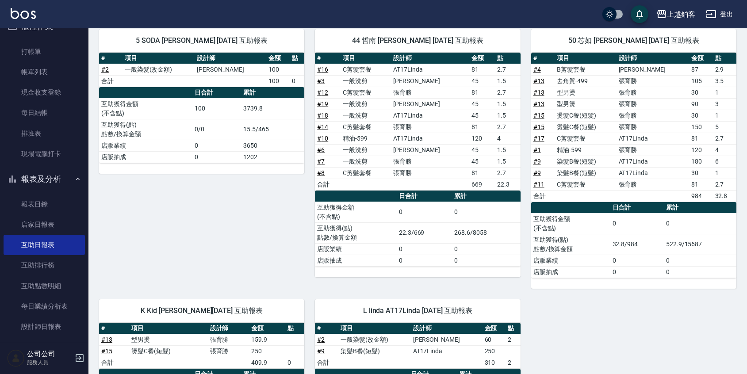
scroll to position [112, 0]
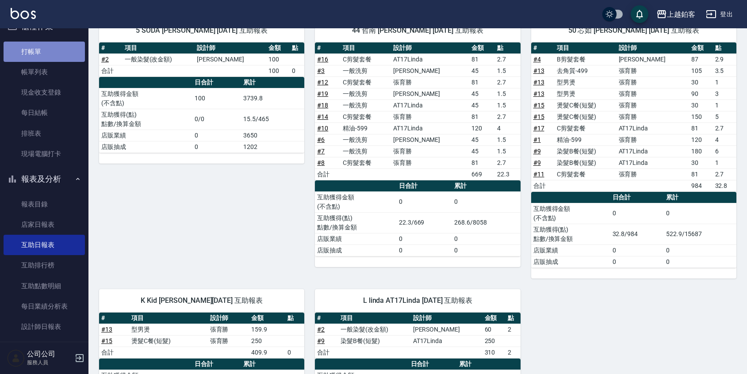
click at [50, 57] on link "打帳單" at bounding box center [44, 52] width 81 height 20
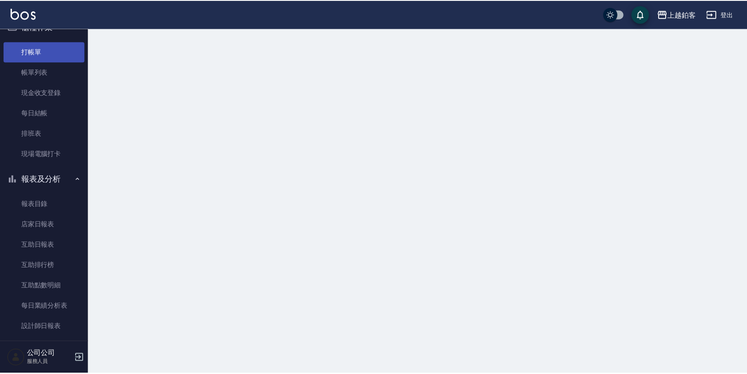
scroll to position [17, 0]
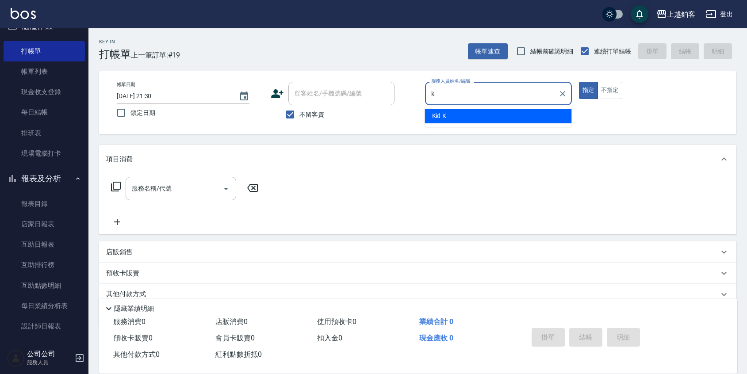
type input "Kid-K"
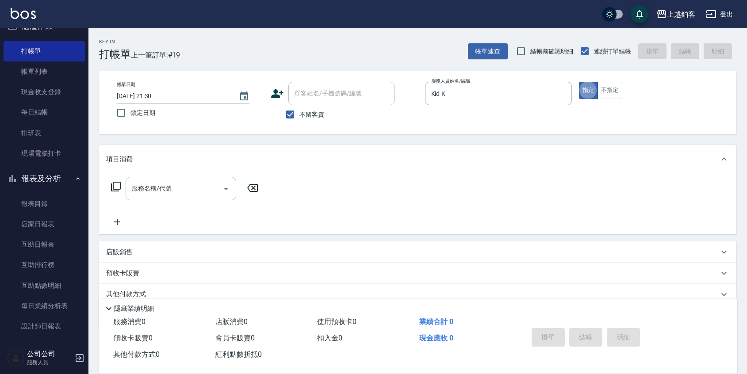
type button "true"
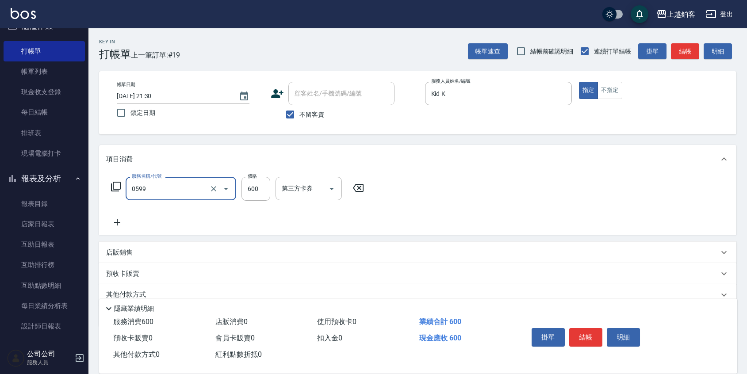
type input "精油-599(0599)"
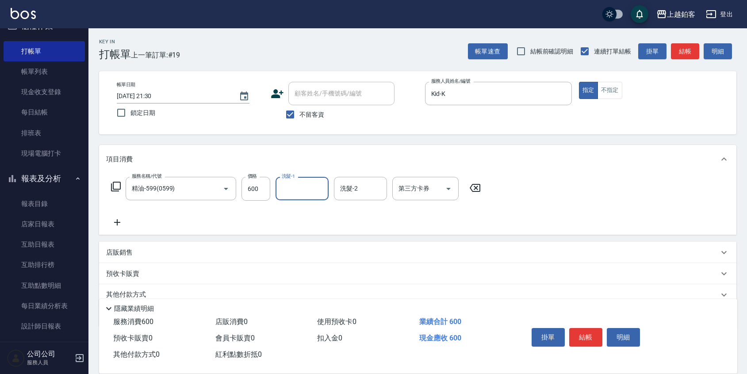
type input "4"
type input "芯如-50"
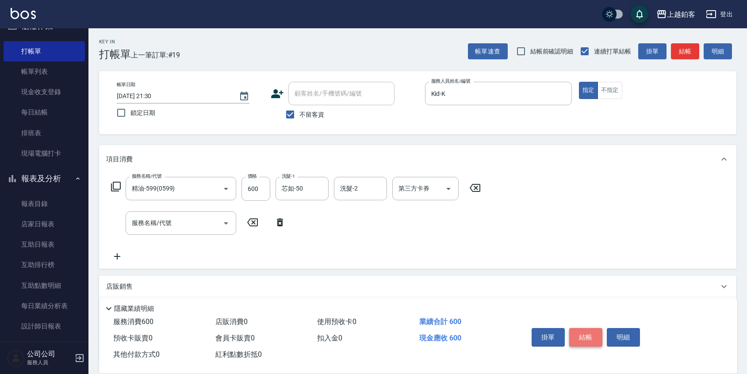
click at [572, 339] on button "結帳" at bounding box center [586, 337] width 33 height 19
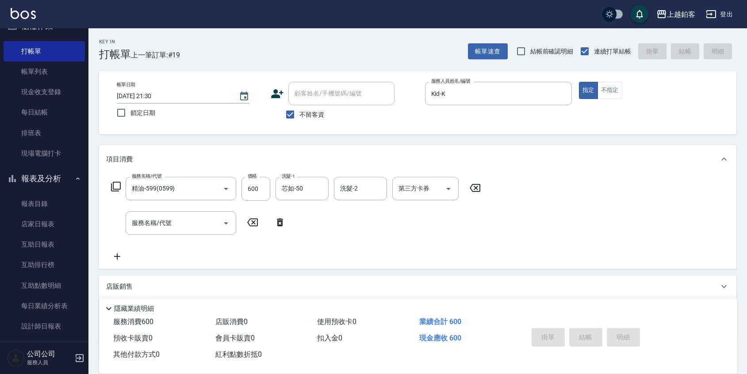
type input "2025/08/22 21:36"
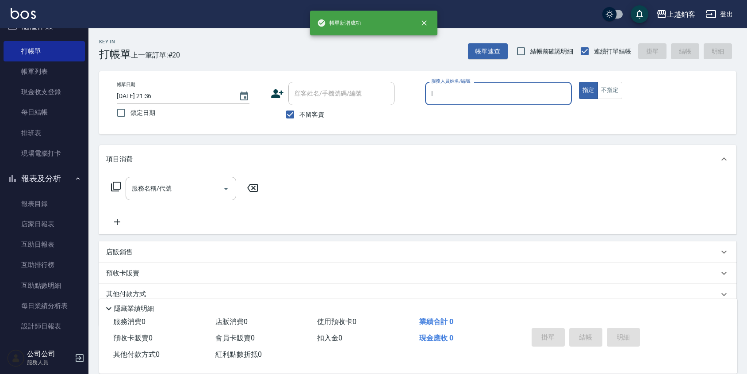
type input "linda-L"
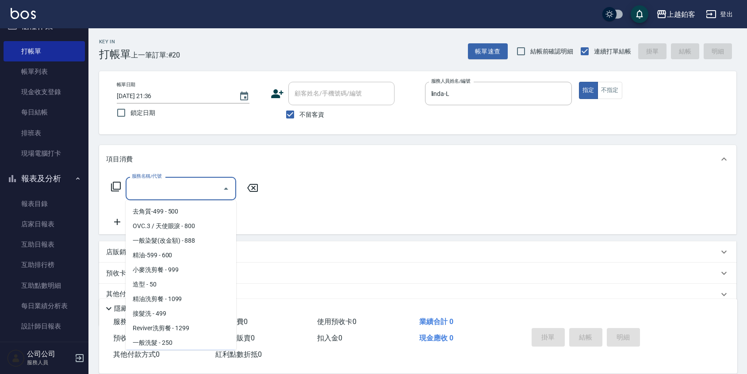
scroll to position [190, 0]
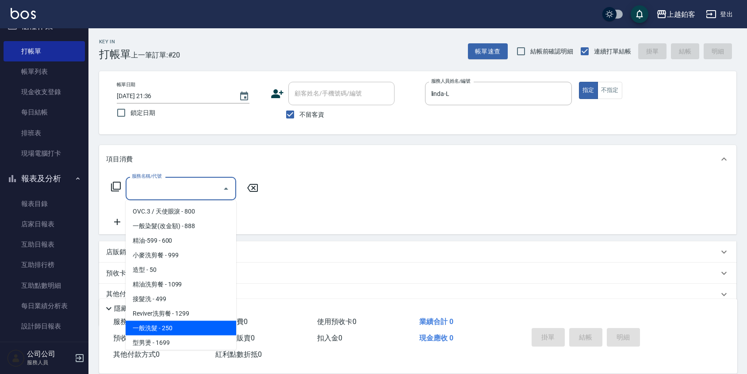
type input "一般洗髮(1300)"
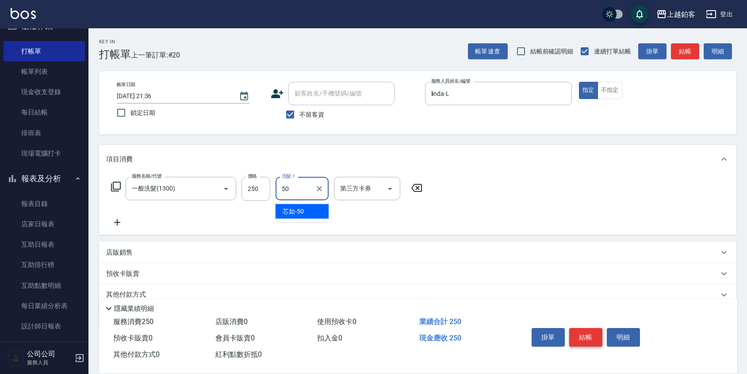
type input "芯如-50"
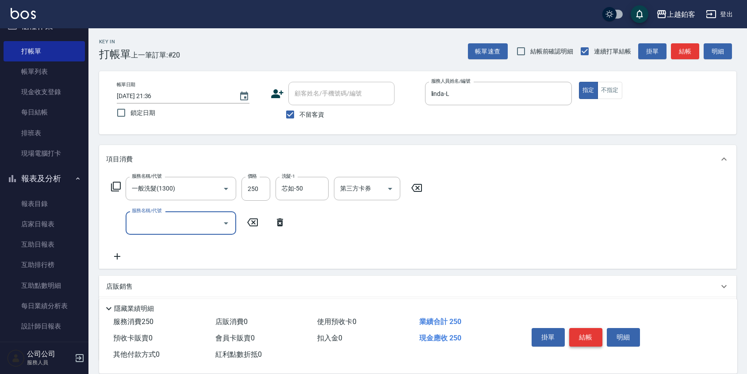
click at [585, 338] on button "結帳" at bounding box center [586, 337] width 33 height 19
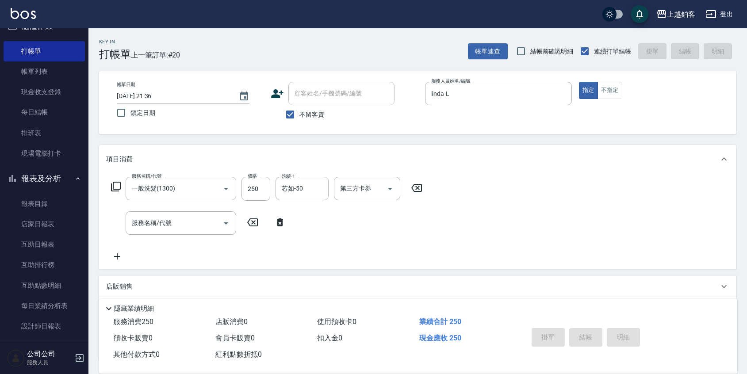
type input "2025/08/22 21:37"
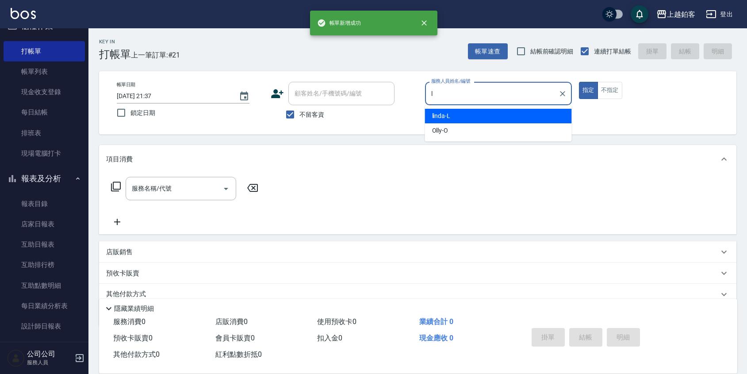
type input "linda-L"
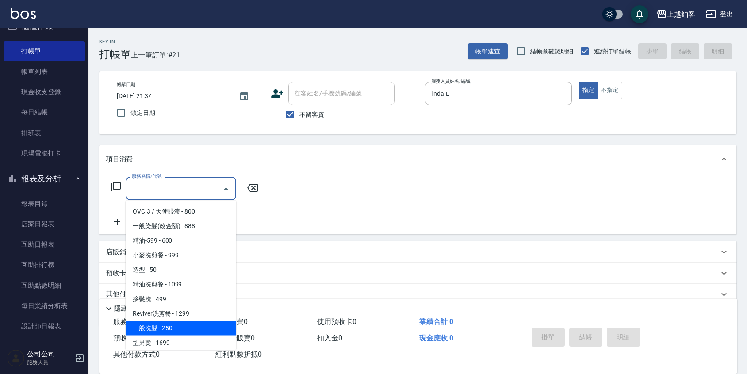
type input "一般洗髮(1300)"
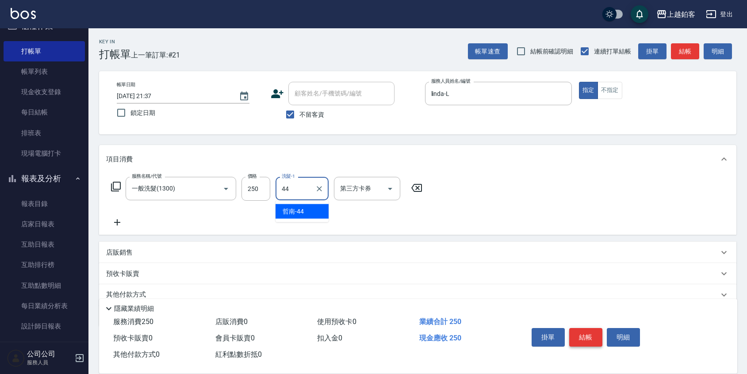
type input "哲南-44"
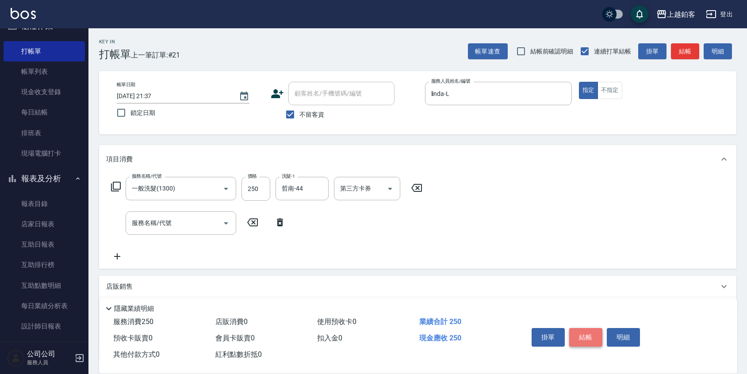
click at [586, 337] on button "結帳" at bounding box center [586, 337] width 33 height 19
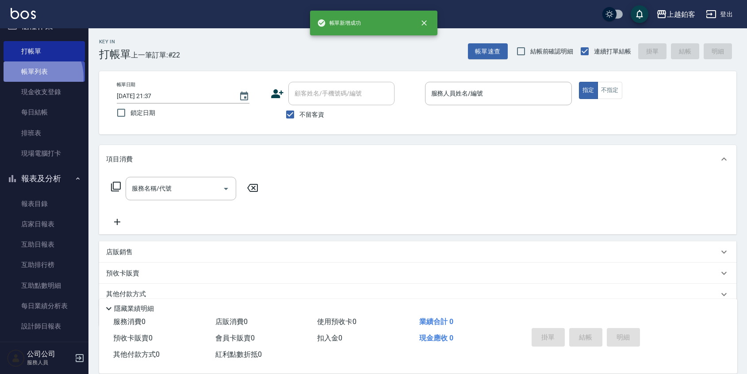
click at [32, 77] on link "帳單列表" at bounding box center [44, 72] width 81 height 20
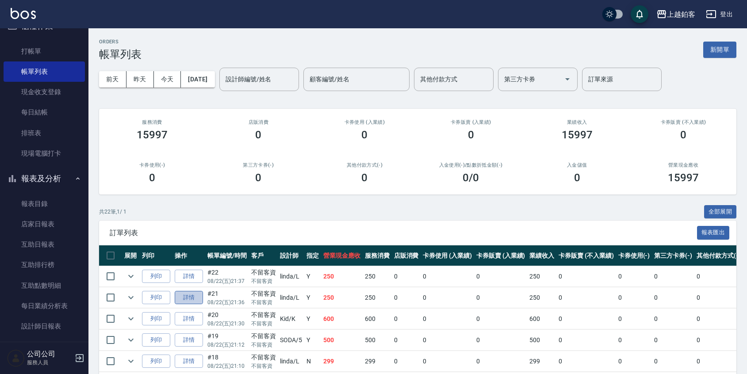
click at [186, 299] on link "詳情" at bounding box center [189, 298] width 28 height 14
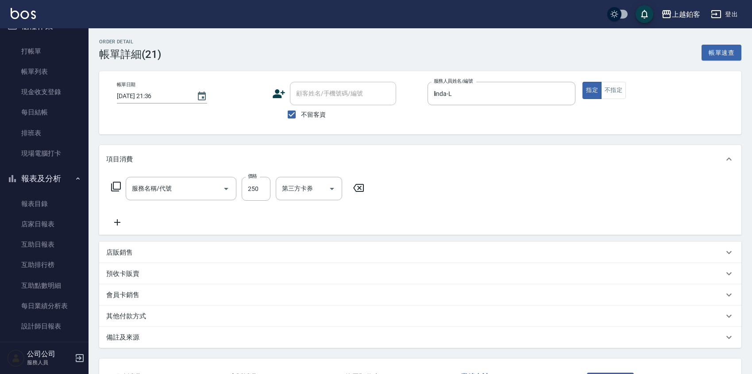
type input "2025/08/22 21:36"
checkbox input "true"
type input "linda-L"
type input "一般洗髮(1300)"
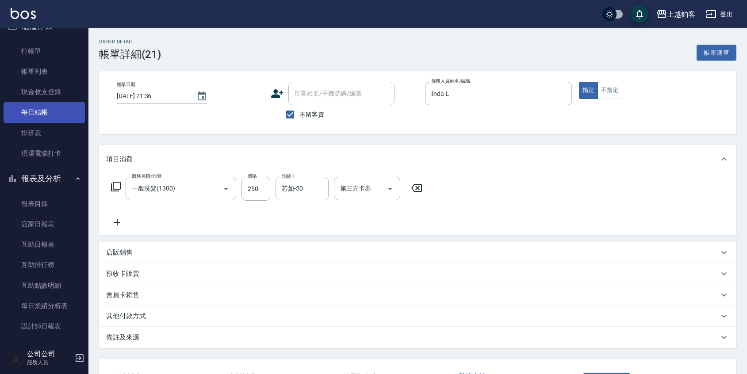
click at [30, 114] on link "每日結帳" at bounding box center [44, 112] width 81 height 20
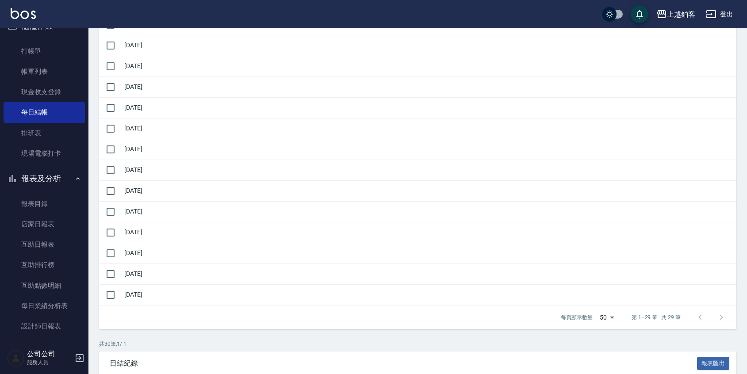
scroll to position [452, 0]
click at [111, 296] on input "checkbox" at bounding box center [110, 294] width 19 height 19
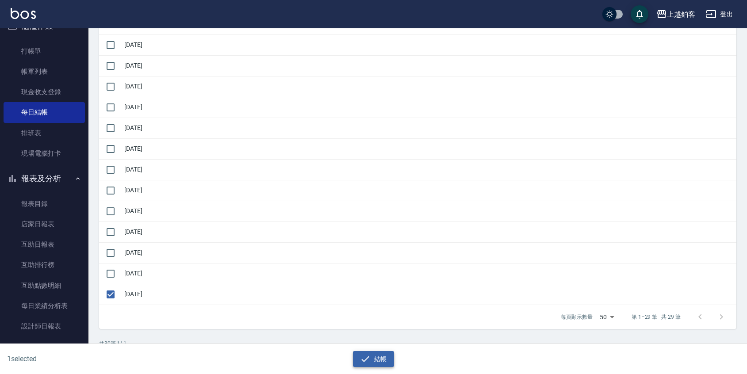
click at [369, 362] on icon "button" at bounding box center [365, 359] width 11 height 11
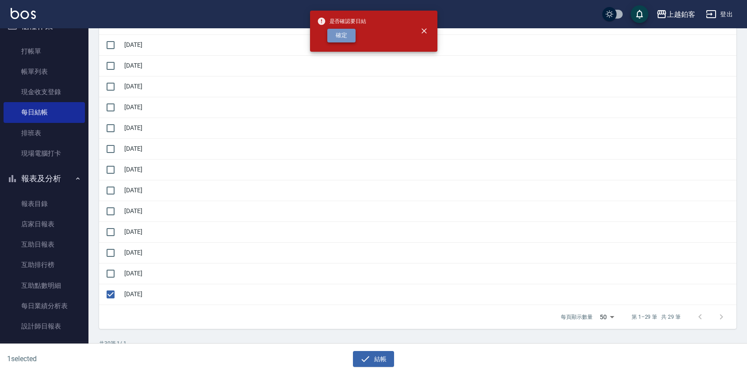
click at [346, 38] on button "確定" at bounding box center [341, 36] width 28 height 14
checkbox input "false"
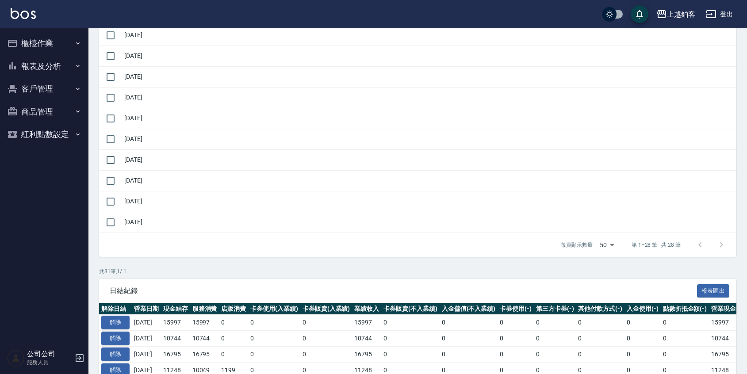
scroll to position [504, 0]
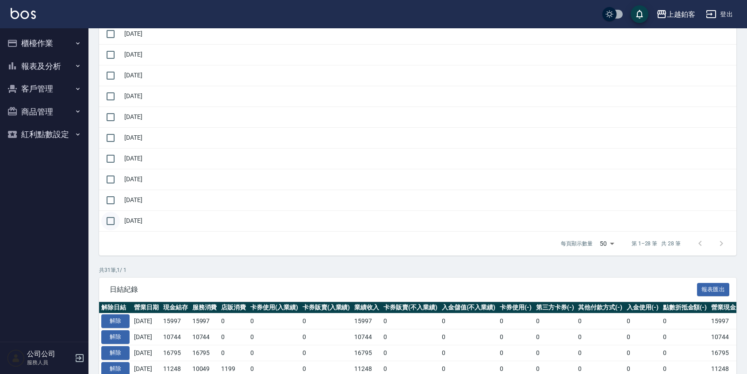
click at [107, 219] on input "checkbox" at bounding box center [110, 221] width 19 height 19
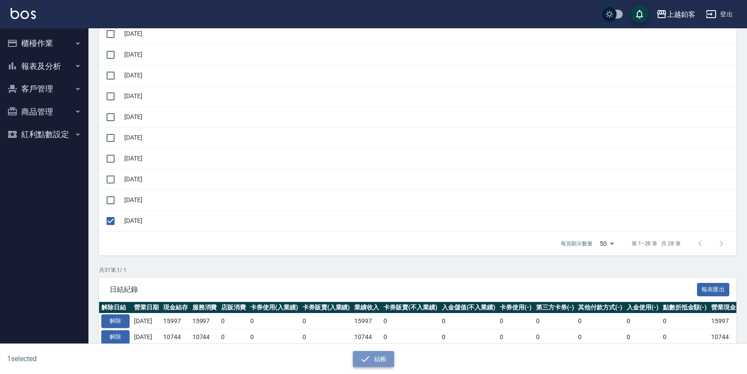
click at [375, 366] on button "結帳" at bounding box center [373, 359] width 41 height 16
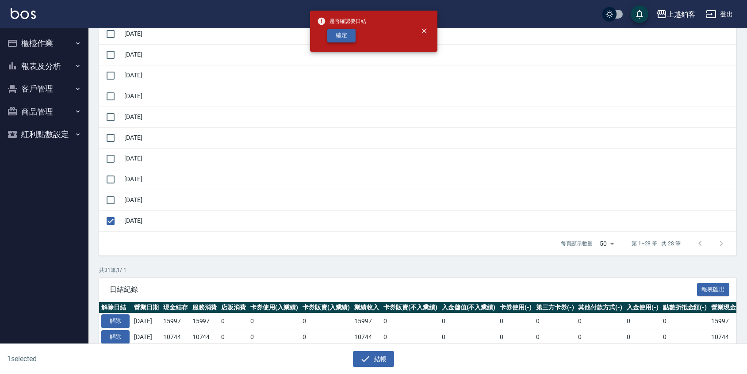
click at [333, 38] on button "確定" at bounding box center [341, 36] width 28 height 14
checkbox input "false"
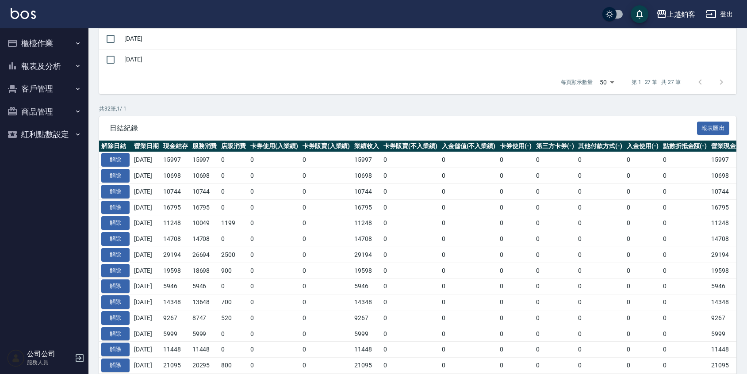
scroll to position [646, 0]
click at [118, 163] on button "解除" at bounding box center [115, 160] width 28 height 14
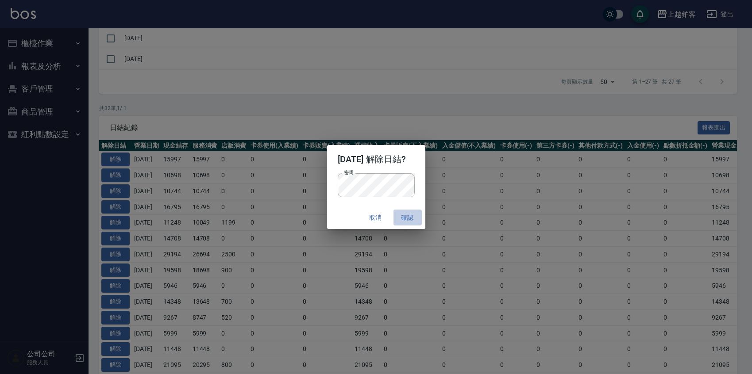
click at [416, 217] on button "確認" at bounding box center [407, 218] width 28 height 16
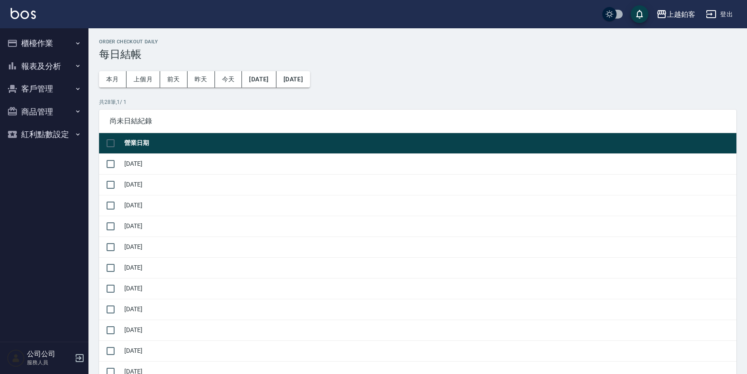
click at [36, 45] on button "櫃檯作業" at bounding box center [44, 43] width 81 height 23
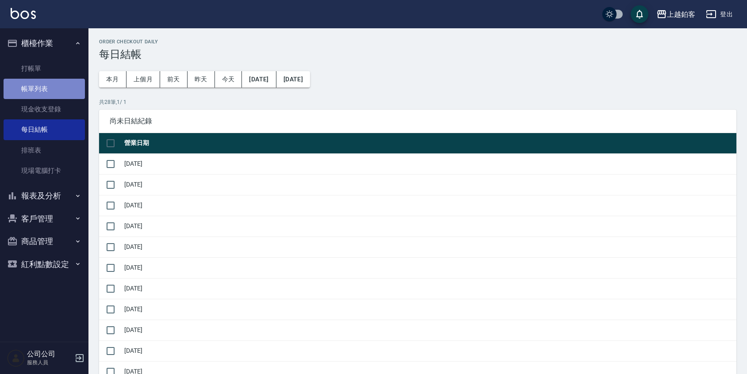
click at [50, 90] on link "帳單列表" at bounding box center [44, 89] width 81 height 20
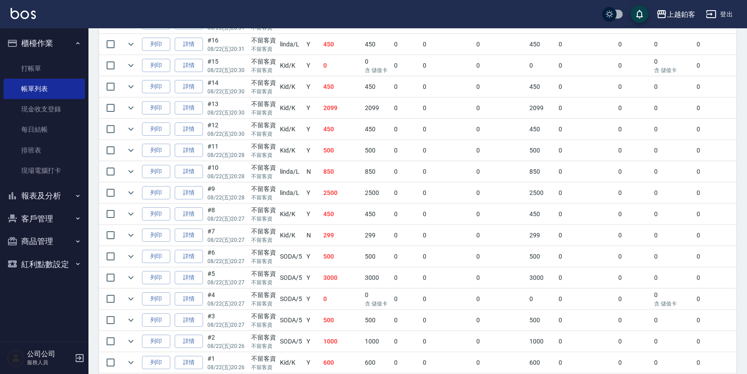
scroll to position [362, 0]
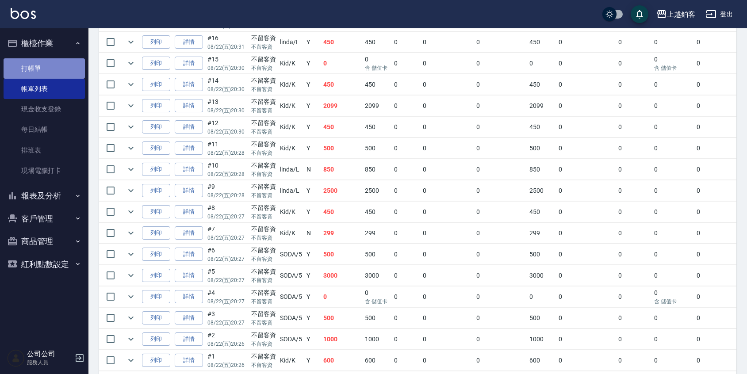
click at [45, 66] on link "打帳單" at bounding box center [44, 68] width 81 height 20
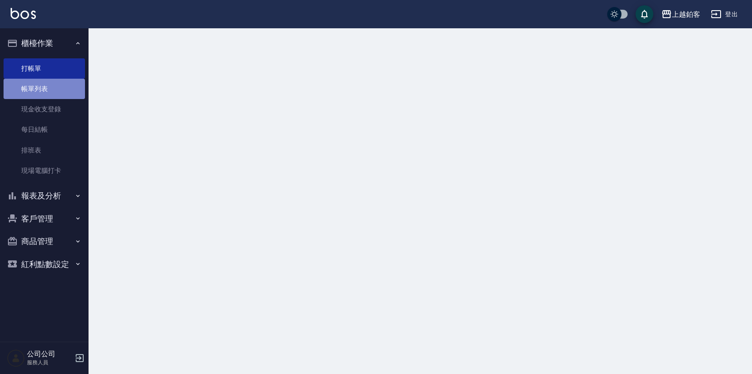
click at [35, 87] on link "帳單列表" at bounding box center [44, 89] width 81 height 20
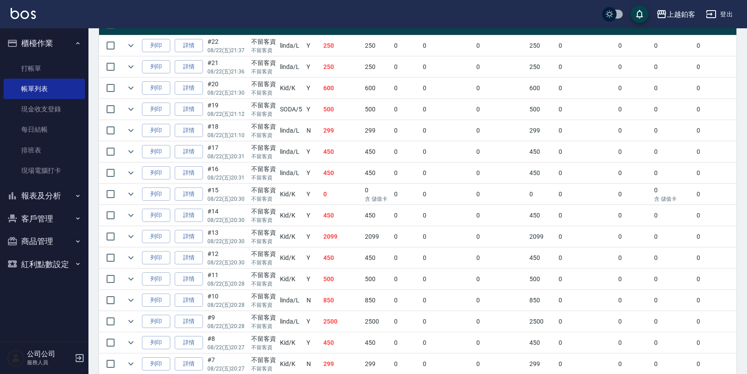
scroll to position [232, 0]
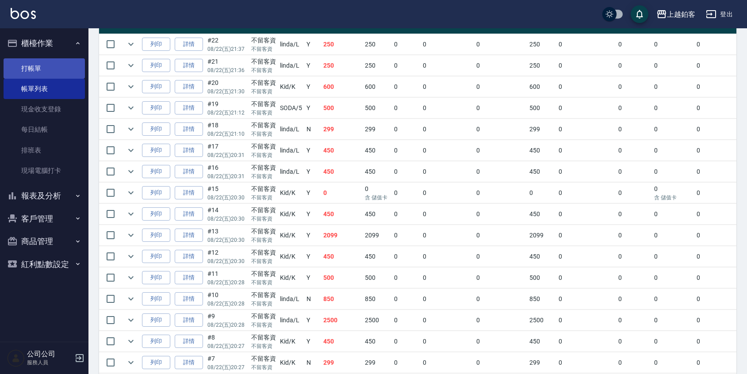
click at [42, 66] on link "打帳單" at bounding box center [44, 68] width 81 height 20
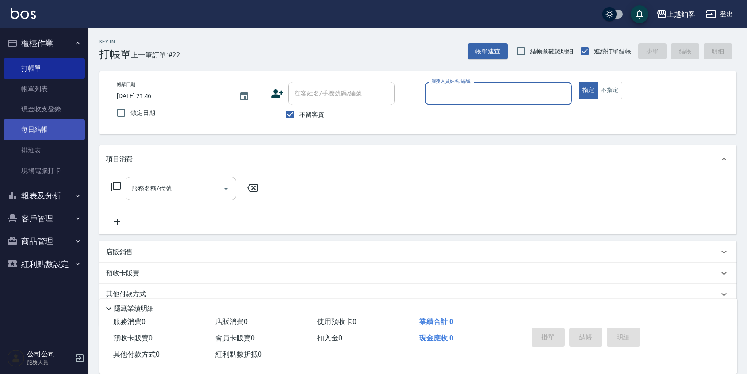
click at [47, 130] on link "每日結帳" at bounding box center [44, 129] width 81 height 20
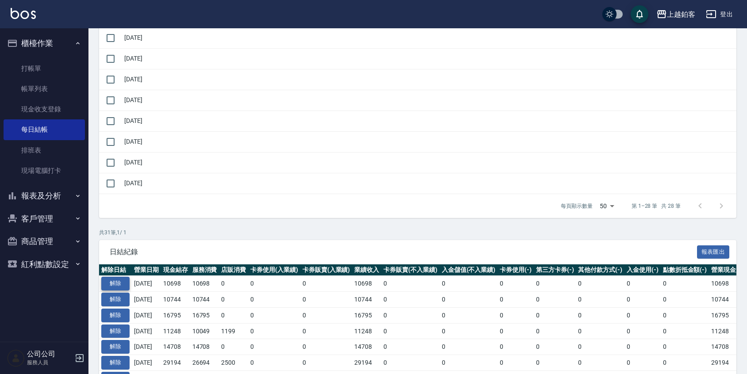
scroll to position [543, 0]
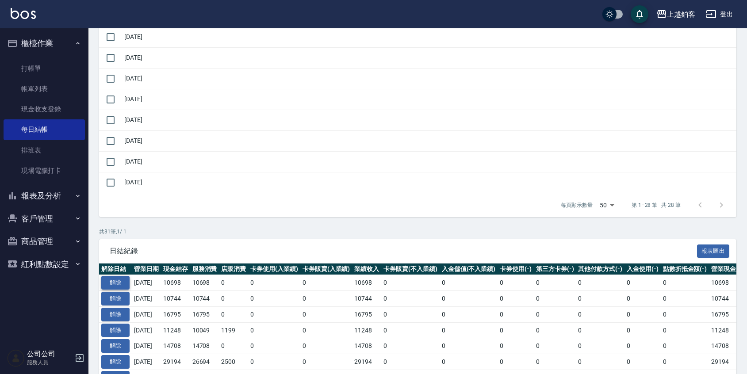
click at [110, 283] on button "解除" at bounding box center [115, 283] width 28 height 14
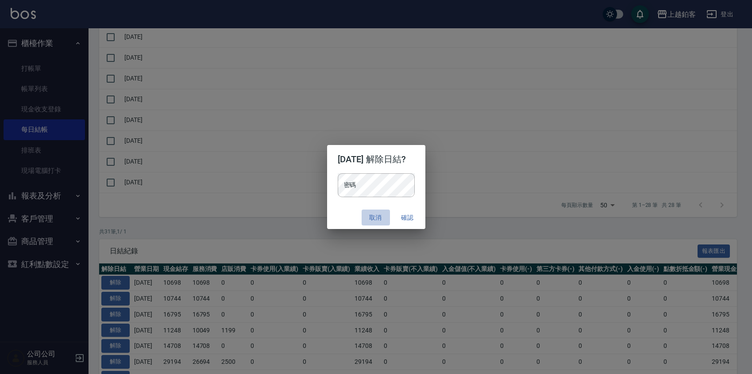
click at [381, 214] on button "取消" at bounding box center [376, 218] width 28 height 16
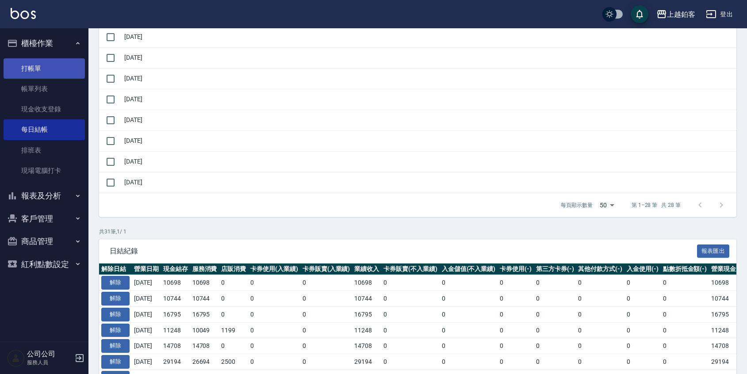
click at [45, 65] on link "打帳單" at bounding box center [44, 68] width 81 height 20
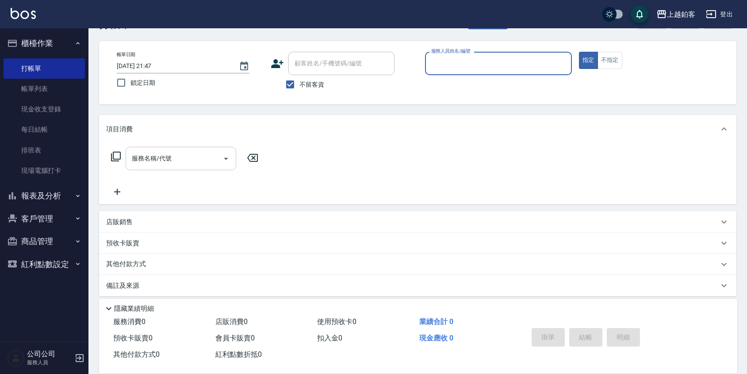
scroll to position [36, 0]
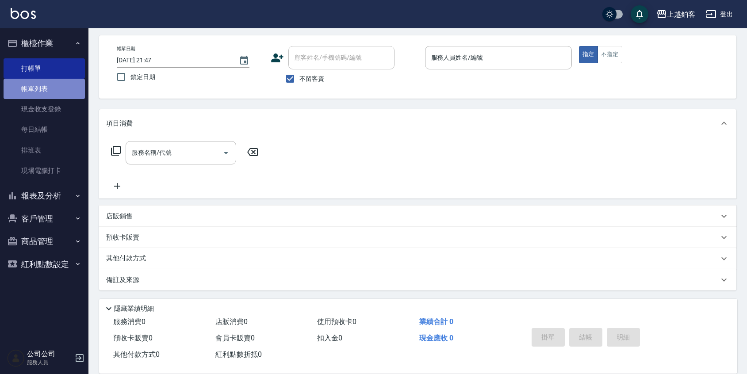
click at [50, 91] on link "帳單列表" at bounding box center [44, 89] width 81 height 20
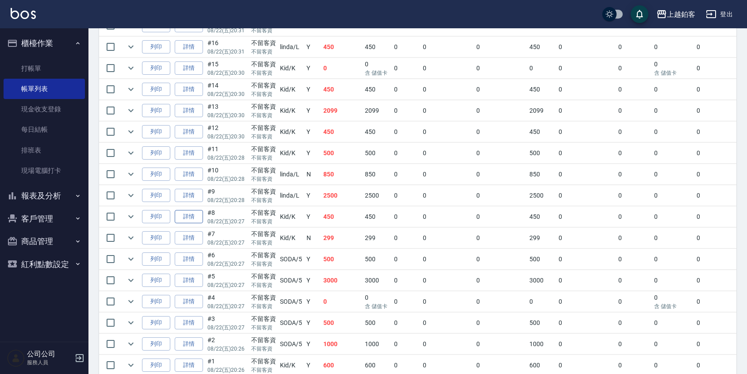
scroll to position [358, 0]
click at [197, 220] on link "詳情" at bounding box center [189, 217] width 28 height 14
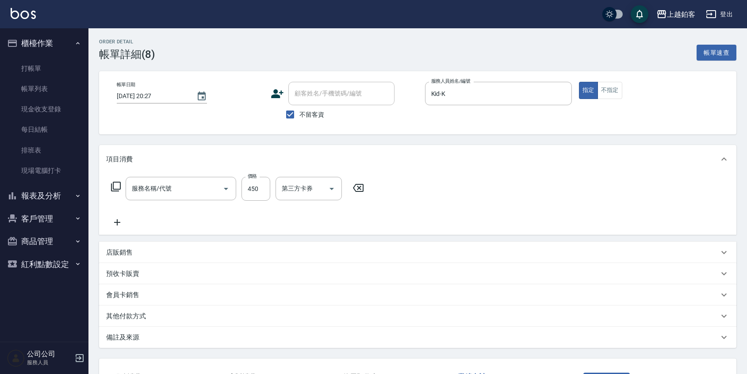
type input "2025/08/22 20:27"
checkbox input "true"
type input "Kid-K"
type input "C剪髮套餐(2450)"
click at [452, 191] on icon "Open" at bounding box center [448, 189] width 11 height 11
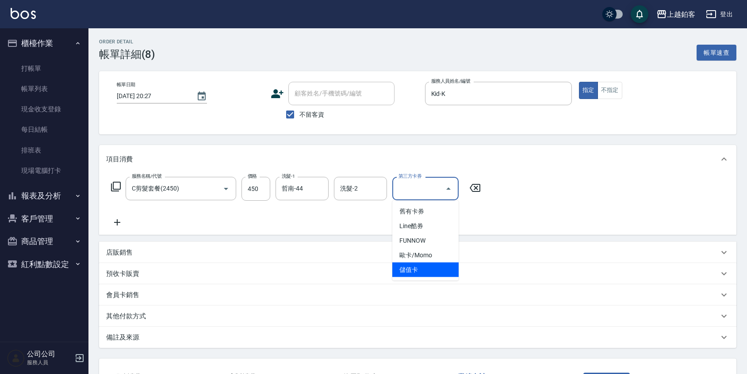
drag, startPoint x: 416, startPoint y: 267, endPoint x: 432, endPoint y: 258, distance: 18.8
click at [416, 267] on span "儲值卡" at bounding box center [426, 270] width 66 height 15
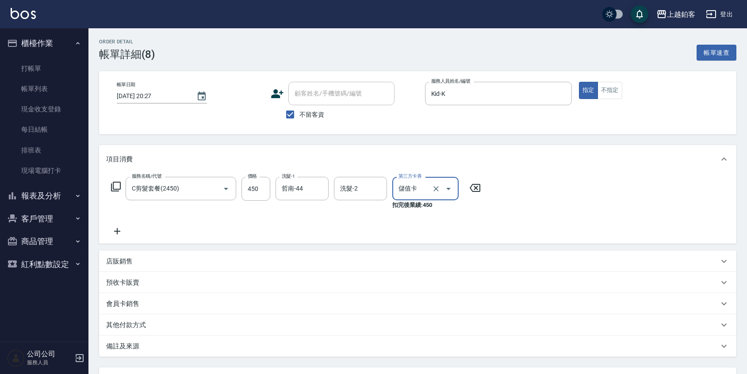
type input "儲值卡"
click at [598, 185] on div "服務名稱/代號 C剪髮套餐(2450) 服務名稱/代號 價格 450 價格 洗髮-1 哲南-44 洗髮-1 洗髮-2 洗髮-2 第三方卡券 儲值卡 第三方卡券…" at bounding box center [418, 208] width 638 height 70
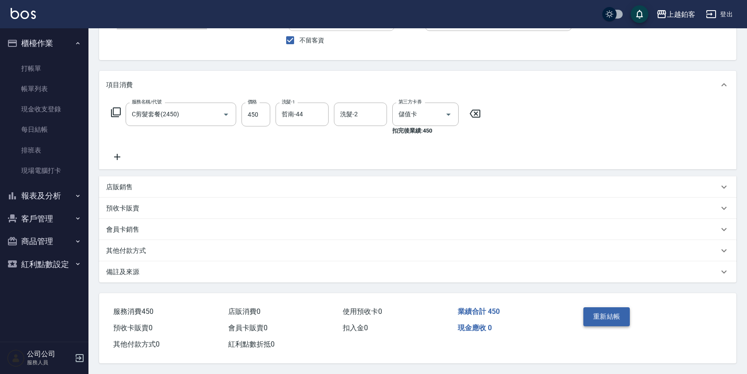
click at [632, 319] on div "重新結帳" at bounding box center [614, 323] width 68 height 38
click at [621, 318] on button "重新結帳" at bounding box center [607, 317] width 47 height 19
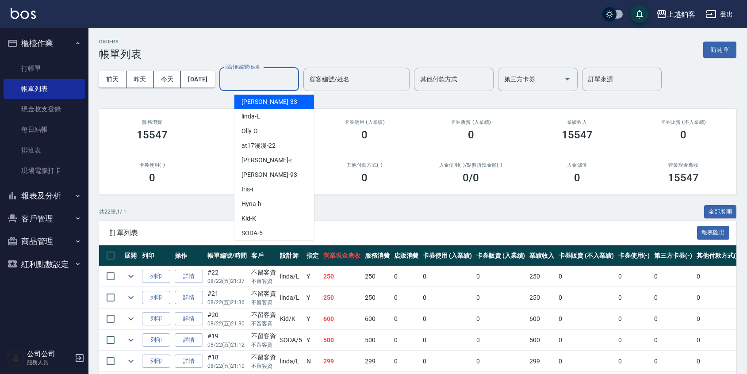
click at [295, 76] on input "設計師編號/姓名" at bounding box center [259, 79] width 72 height 15
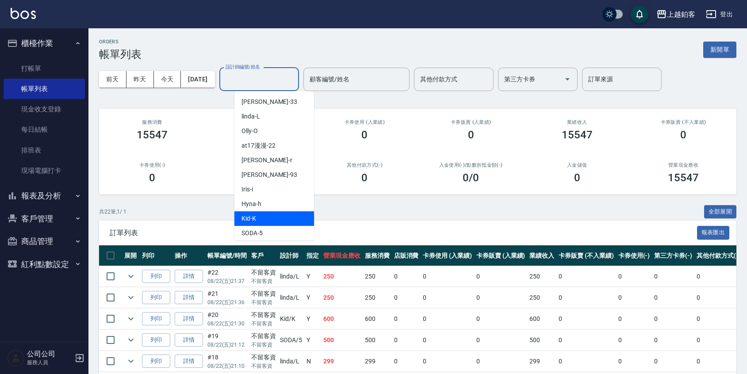
click at [265, 219] on div "Kid -K" at bounding box center [275, 219] width 80 height 15
type input "Kid-K"
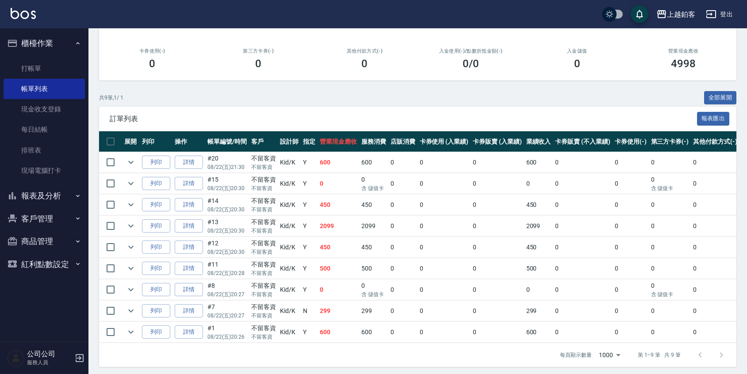
scroll to position [125, 0]
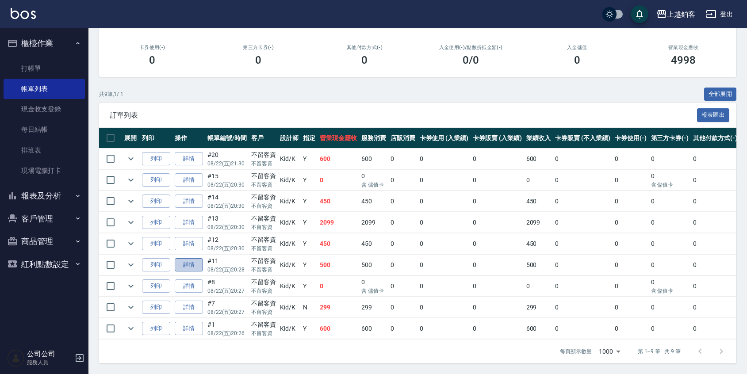
click at [191, 262] on link "詳情" at bounding box center [189, 265] width 28 height 14
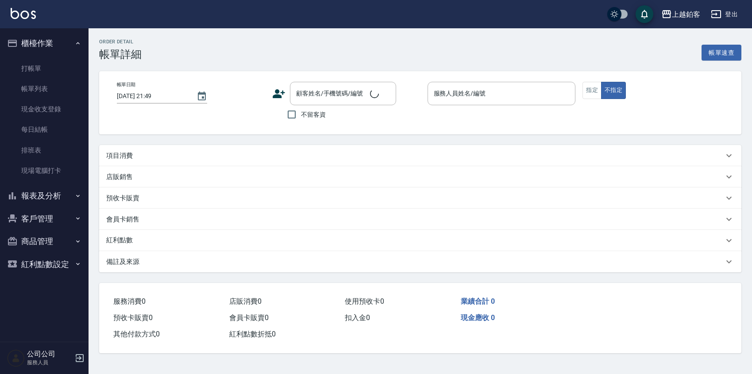
type input "2025/08/22 20:28"
checkbox input "true"
type input "Kid-K"
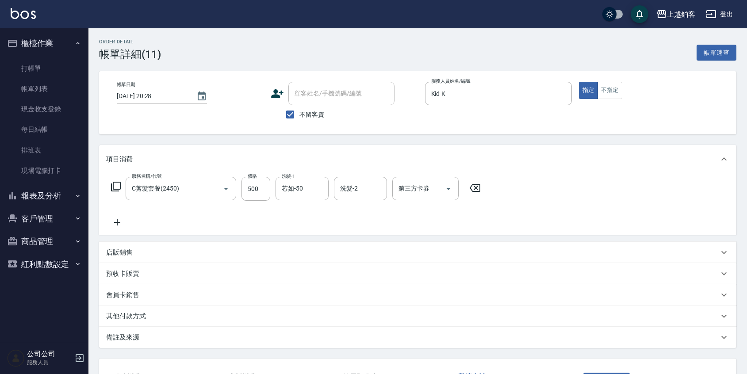
type input "C剪髮套餐(2450)"
click at [29, 94] on link "帳單列表" at bounding box center [44, 89] width 81 height 20
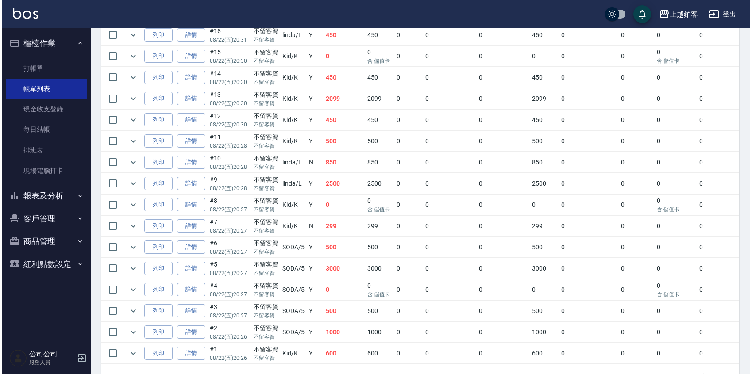
scroll to position [369, 0]
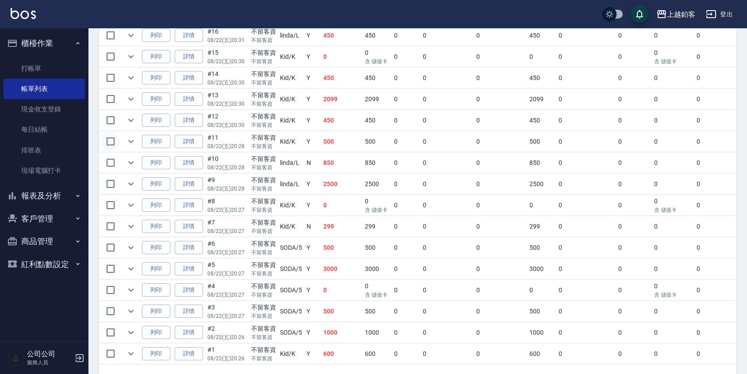
click at [116, 144] on input "checkbox" at bounding box center [110, 141] width 19 height 19
checkbox input "true"
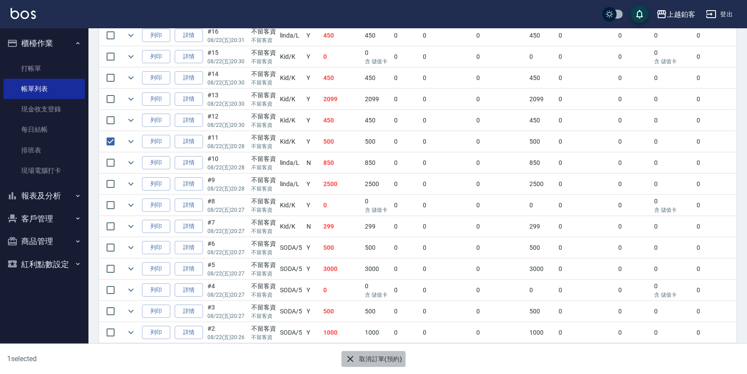
click at [383, 361] on button "取消訂單(預約)" at bounding box center [374, 359] width 64 height 16
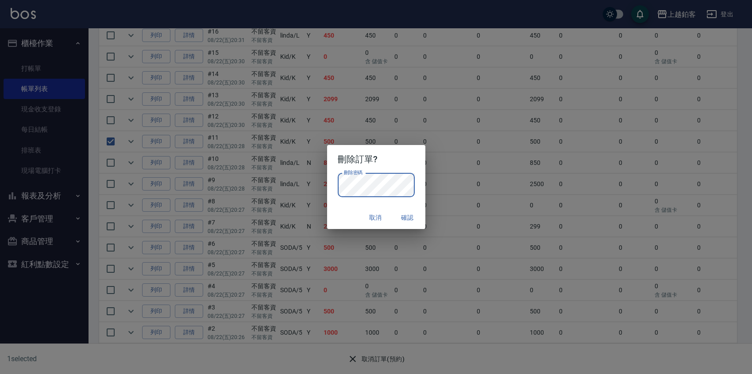
click at [411, 217] on button "確認" at bounding box center [407, 218] width 28 height 16
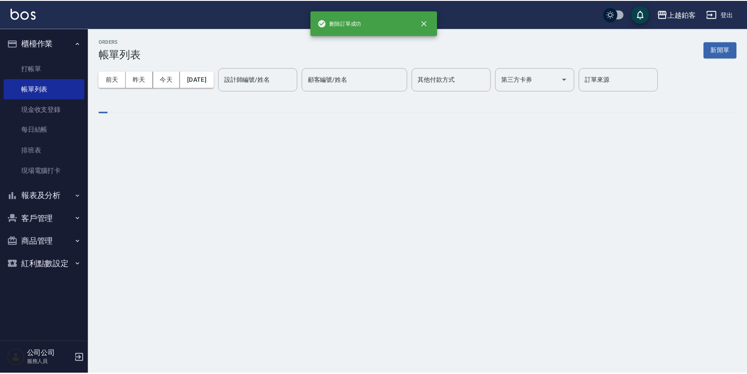
scroll to position [0, 0]
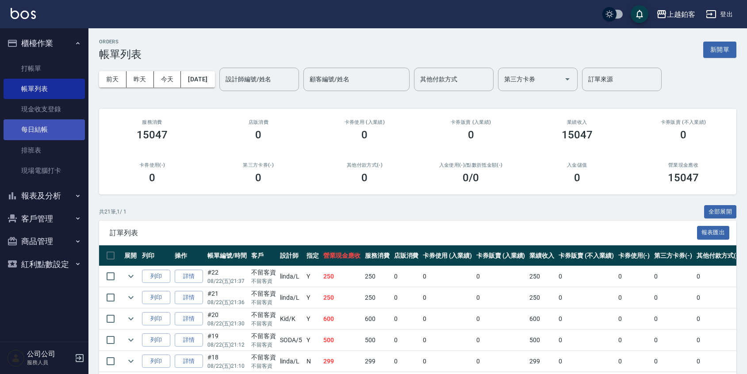
click at [51, 139] on link "每日結帳" at bounding box center [44, 129] width 81 height 20
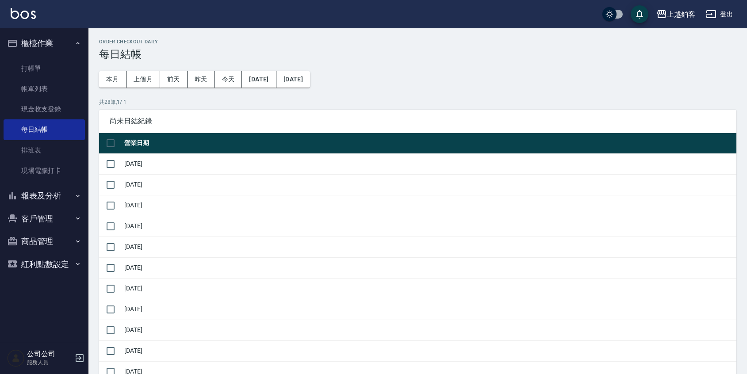
click at [120, 164] on td at bounding box center [110, 164] width 23 height 21
click at [106, 163] on input "checkbox" at bounding box center [110, 164] width 19 height 19
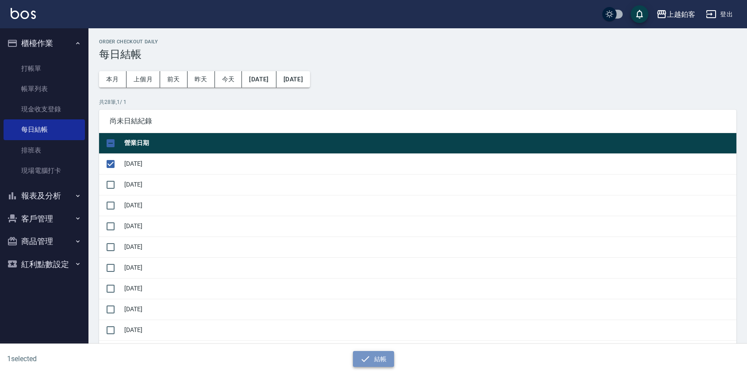
click at [370, 359] on icon "button" at bounding box center [365, 359] width 11 height 11
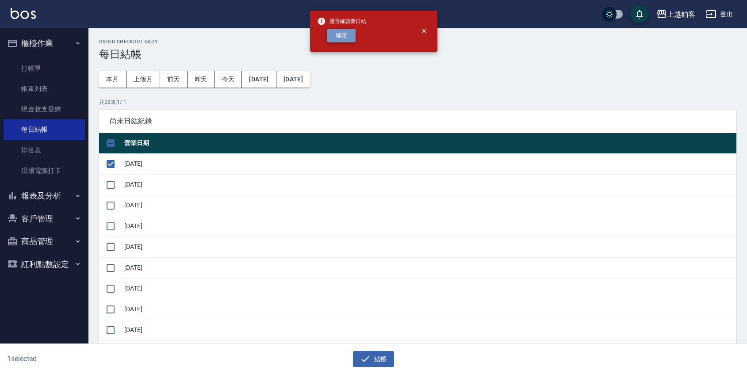
click at [335, 35] on button "確定" at bounding box center [341, 36] width 28 height 14
checkbox input "false"
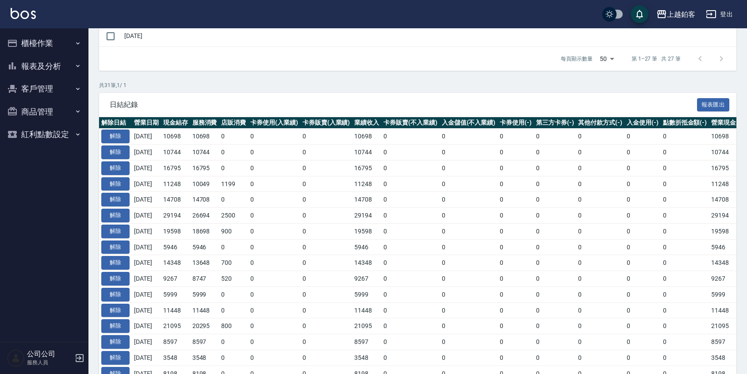
scroll to position [666, 0]
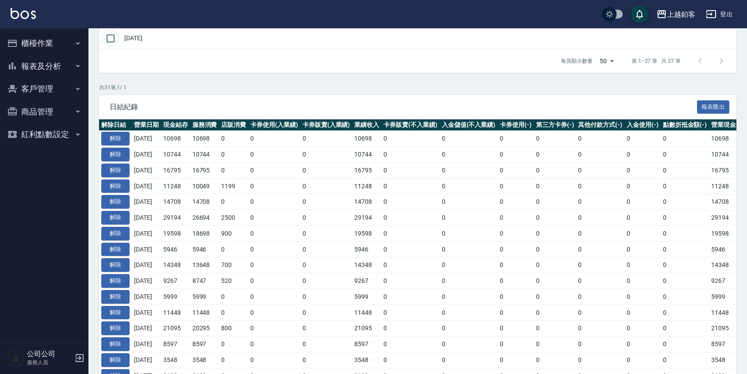
click at [111, 38] on input "checkbox" at bounding box center [110, 38] width 19 height 19
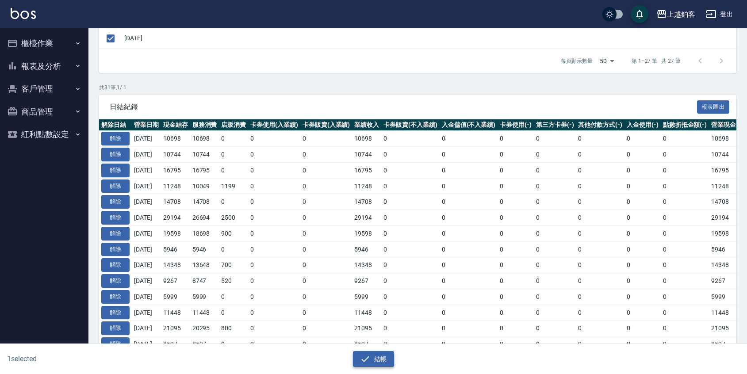
click at [375, 359] on button "結帳" at bounding box center [373, 359] width 41 height 16
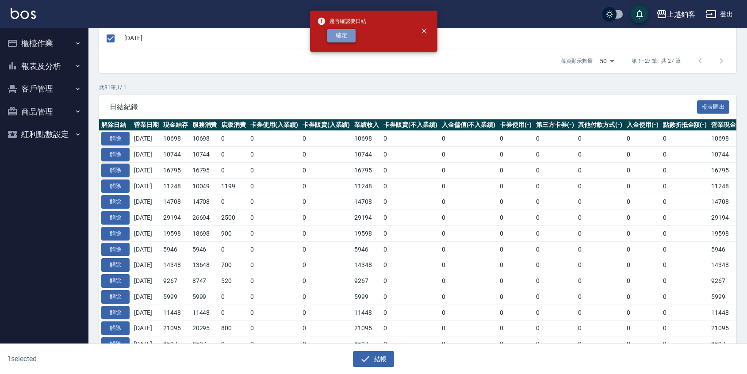
click at [338, 34] on button "確定" at bounding box center [341, 36] width 28 height 14
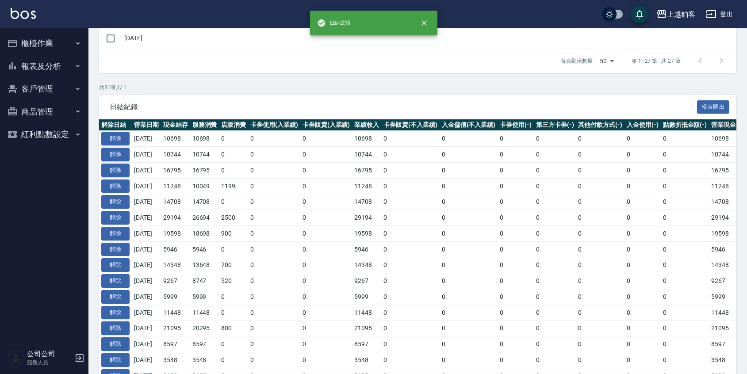
checkbox input "false"
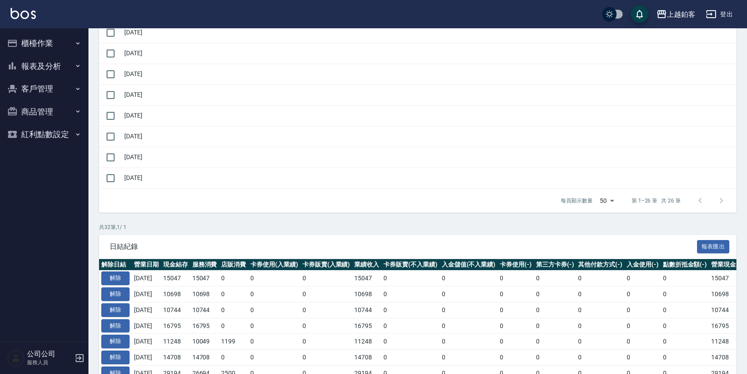
scroll to position [528, 0]
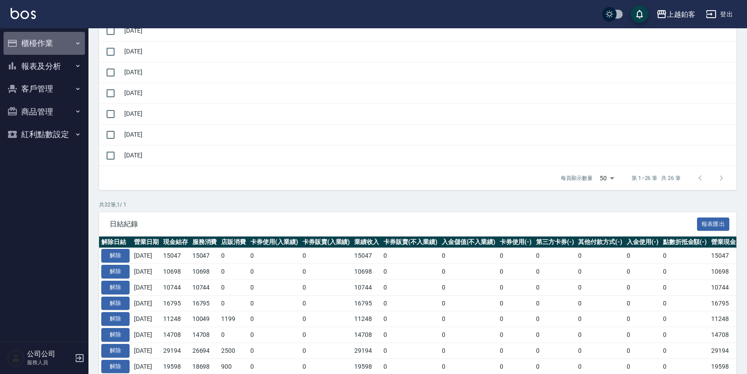
click at [34, 45] on button "櫃檯作業" at bounding box center [44, 43] width 81 height 23
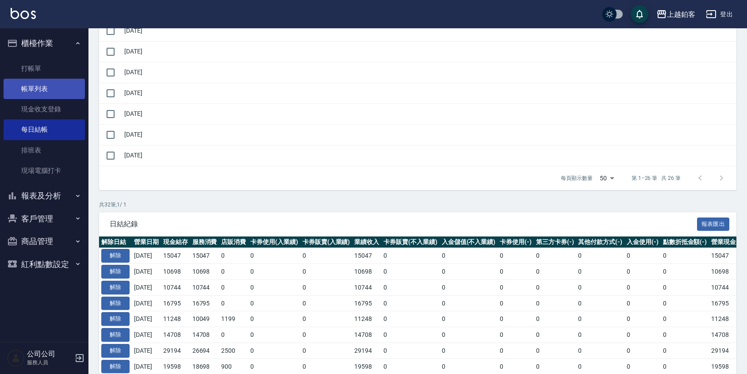
click at [37, 86] on link "帳單列表" at bounding box center [44, 89] width 81 height 20
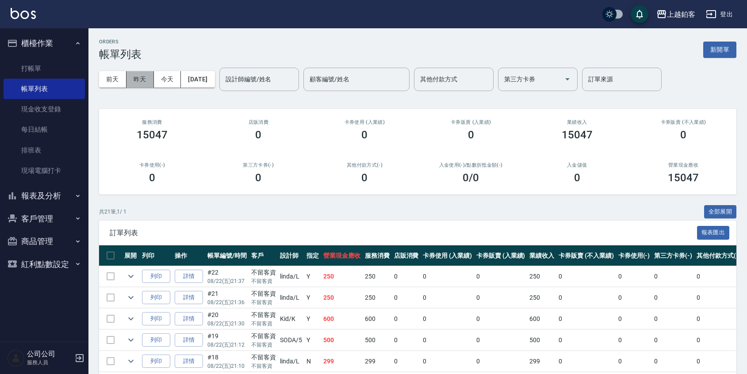
click at [135, 74] on button "昨天" at bounding box center [140, 79] width 27 height 16
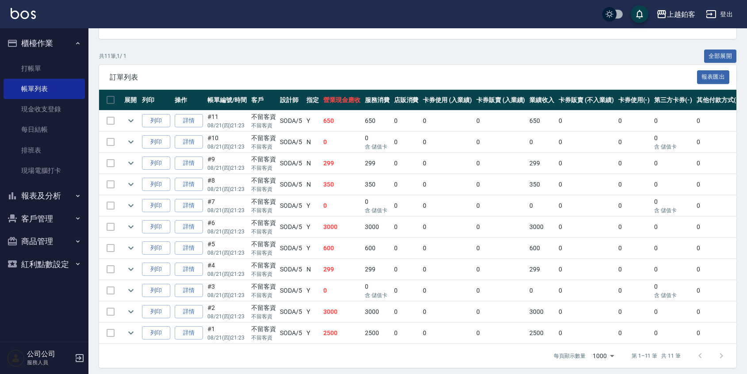
scroll to position [167, 0]
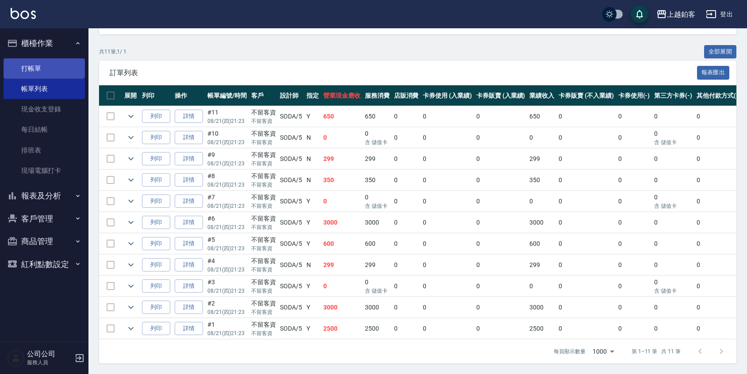
click at [42, 69] on link "打帳單" at bounding box center [44, 68] width 81 height 20
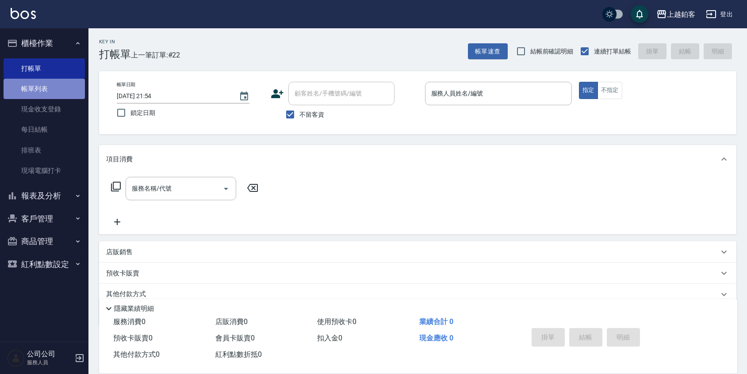
click at [53, 86] on link "帳單列表" at bounding box center [44, 89] width 81 height 20
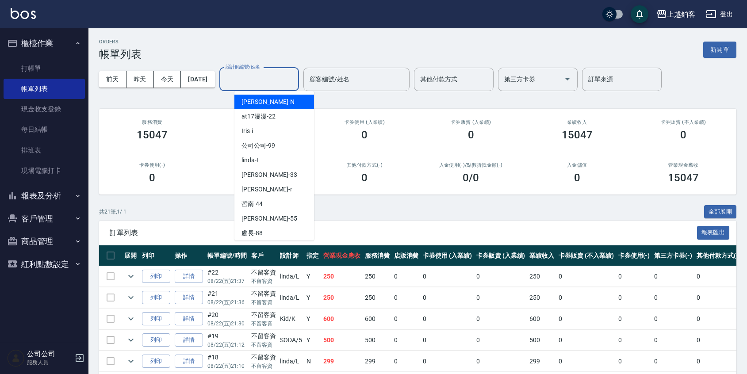
click at [273, 80] on input "設計師編號/姓名" at bounding box center [259, 79] width 72 height 15
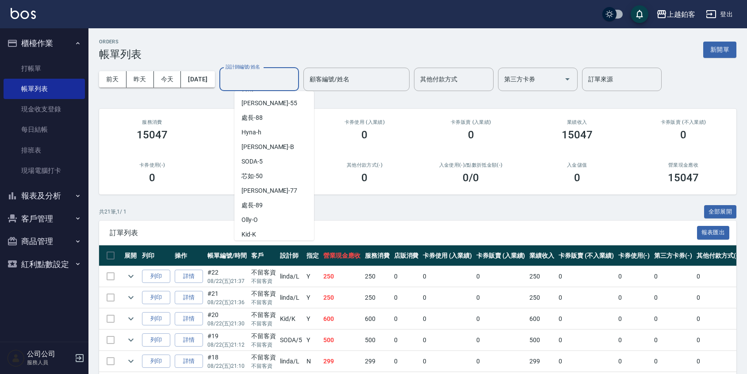
scroll to position [117, 0]
click at [246, 157] on span "SODA -5" at bounding box center [252, 160] width 21 height 9
type input "SODA-5"
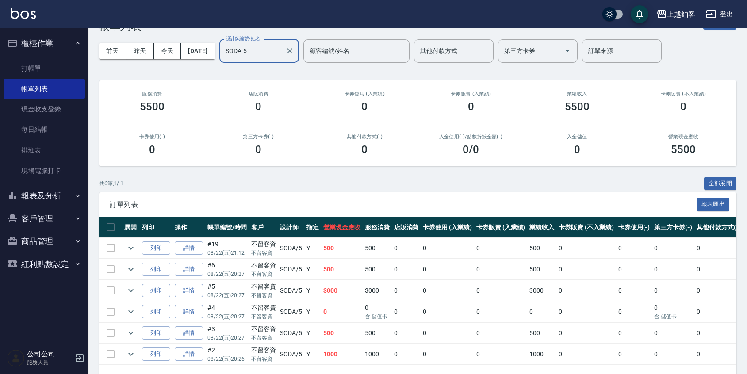
scroll to position [0, 0]
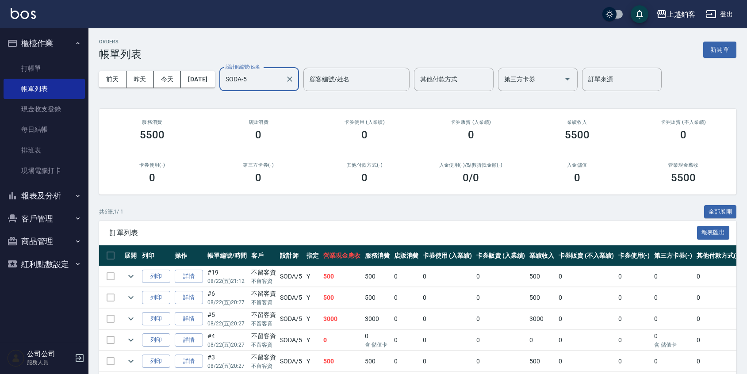
click at [282, 81] on input "SODA-5" at bounding box center [252, 79] width 58 height 15
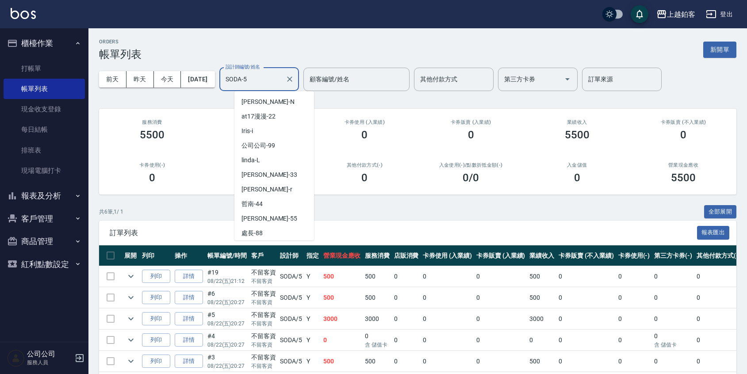
scroll to position [44, 0]
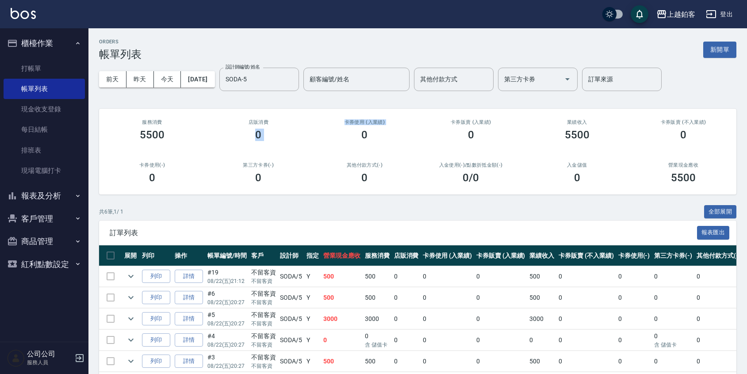
drag, startPoint x: 315, startPoint y: 132, endPoint x: 310, endPoint y: 124, distance: 9.3
click at [310, 124] on div "服務消費 5500 店販消費 0 卡券使用 (入業績) 0 卡券販賣 (入業績) 0 業績收入 5500 卡券販賣 (不入業績) 0 卡券使用(-) 0 第三…" at bounding box center [418, 152] width 638 height 86
click at [277, 66] on div "[DATE] [DATE] [DATE] [DATE] 設計師編號/姓名 SODA-5 設計師編號/姓名 顧客編號/姓名 顧客編號/姓名 其他付款方式 其他付…" at bounding box center [418, 80] width 638 height 38
click at [278, 74] on input "SODA-5" at bounding box center [252, 79] width 58 height 15
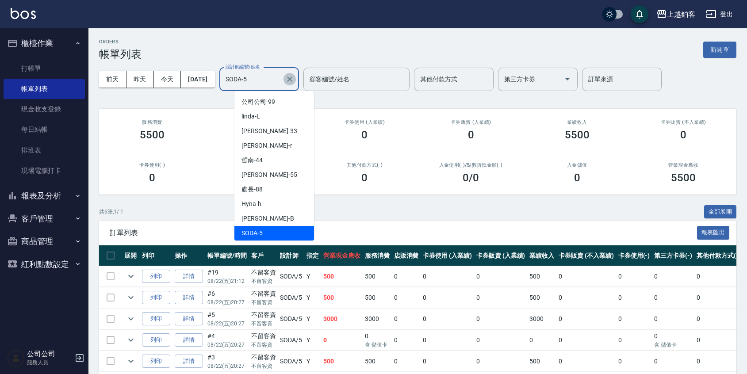
click at [294, 76] on icon "Clear" at bounding box center [289, 79] width 9 height 9
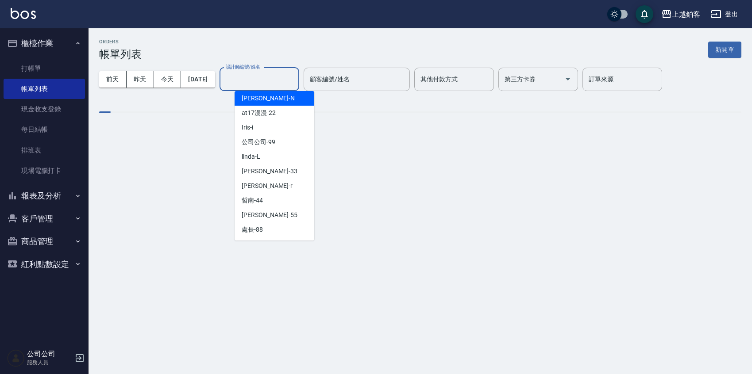
click at [270, 81] on input "設計師編號/姓名" at bounding box center [259, 79] width 72 height 15
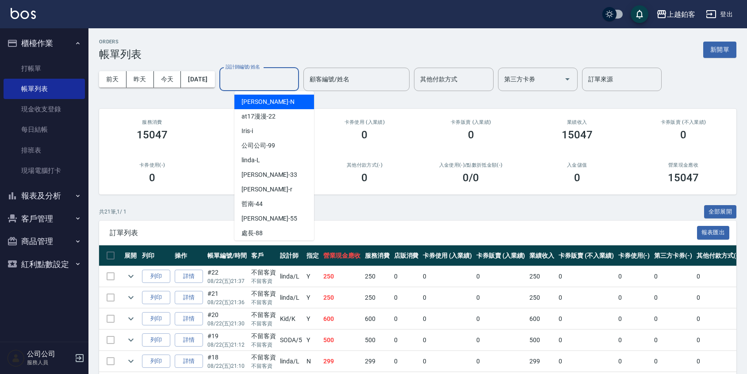
click at [283, 72] on input "設計師編號/姓名" at bounding box center [259, 79] width 72 height 15
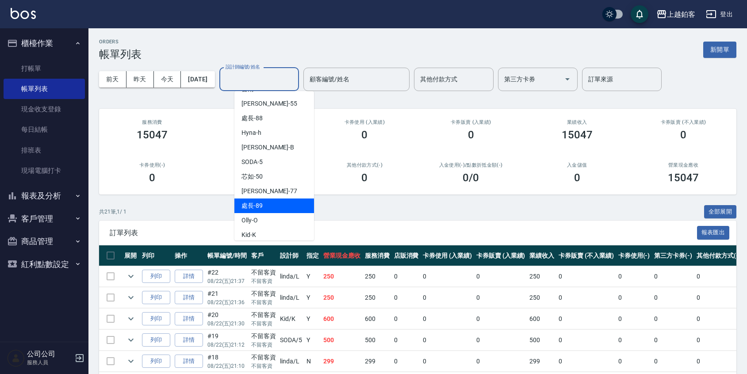
scroll to position [115, 0]
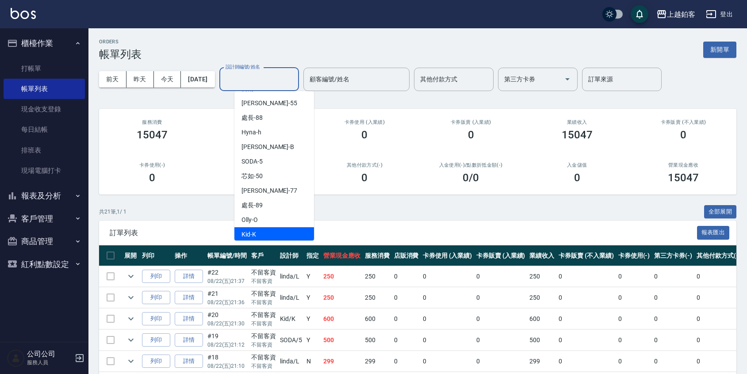
click at [259, 231] on div "Kid -K" at bounding box center [275, 234] width 80 height 15
type input "Kid-K"
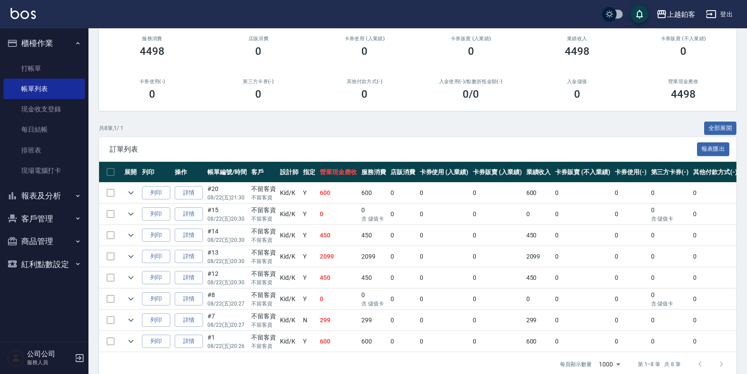
scroll to position [0, 0]
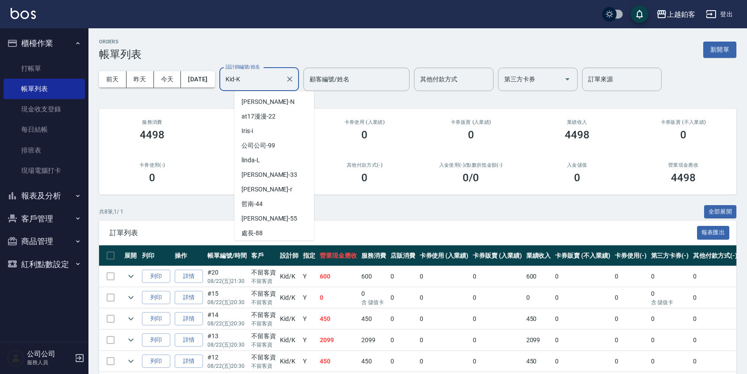
click at [282, 77] on input "Kid-K" at bounding box center [252, 79] width 58 height 15
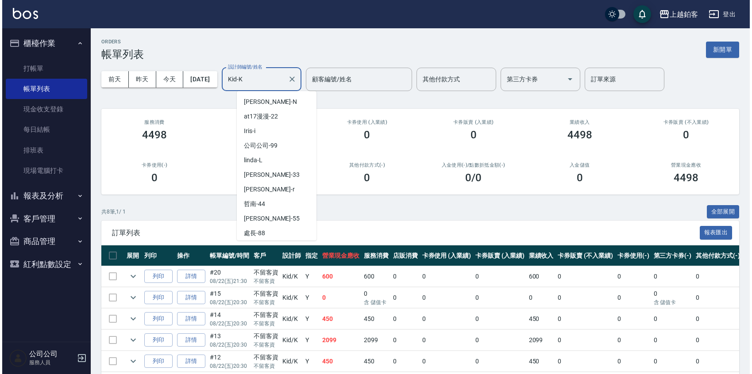
scroll to position [117, 0]
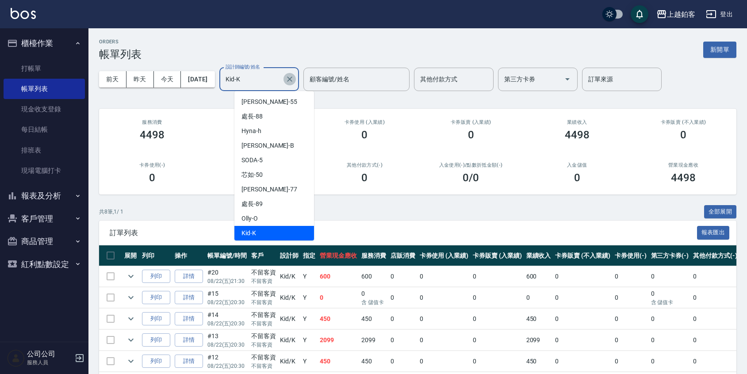
click at [296, 81] on button "Clear" at bounding box center [290, 79] width 12 height 12
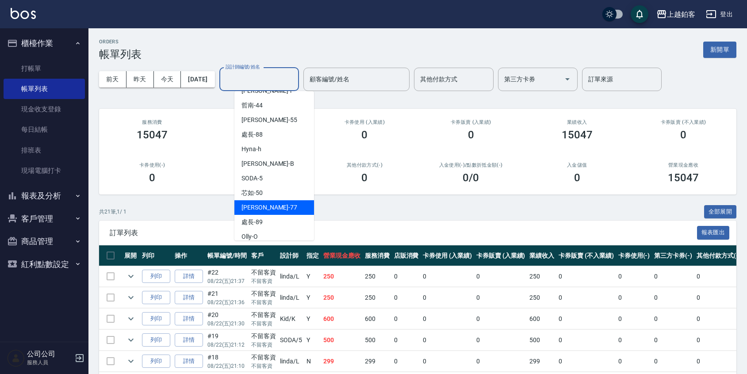
scroll to position [149, 0]
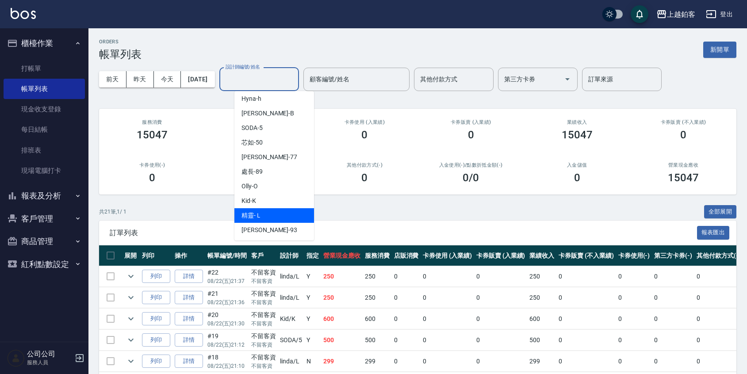
click at [263, 215] on div "精靈 -Ｌ" at bounding box center [275, 215] width 80 height 15
type input "精靈-Ｌ"
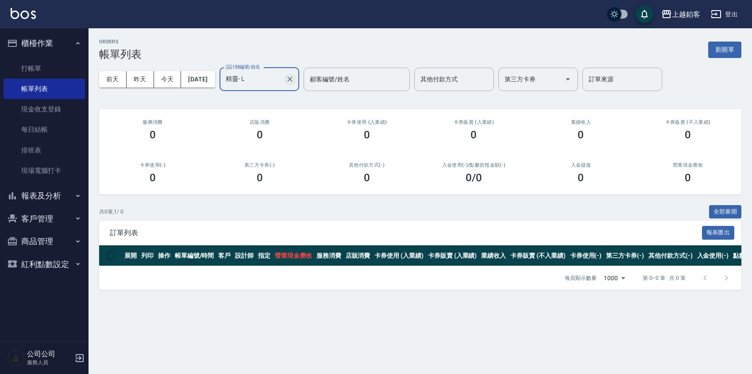
click at [294, 78] on icon "Clear" at bounding box center [289, 79] width 9 height 9
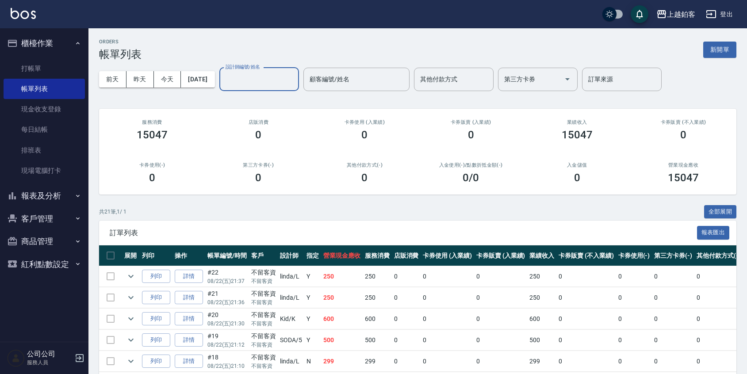
click at [287, 81] on input "設計師編號/姓名" at bounding box center [259, 79] width 72 height 15
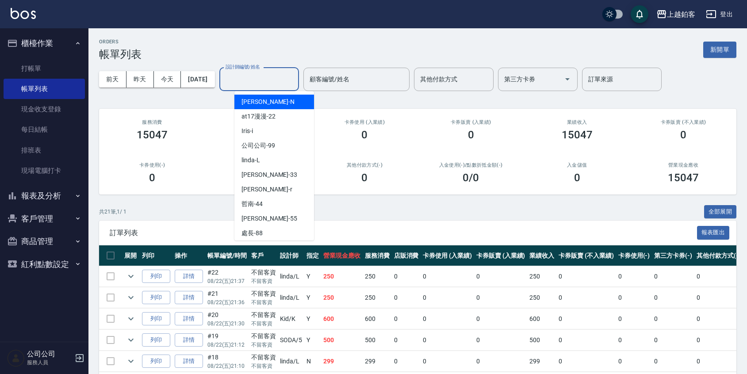
scroll to position [1, 0]
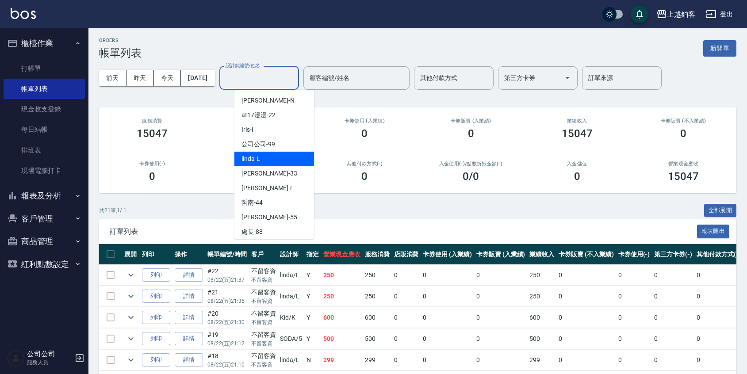
click at [258, 162] on span "linda -L" at bounding box center [251, 158] width 19 height 9
type input "linda-L"
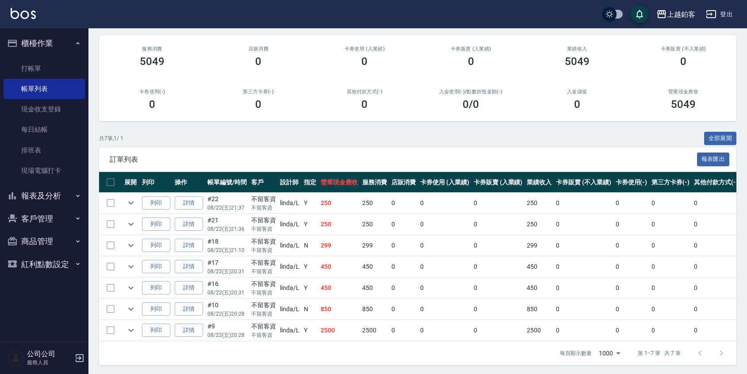
scroll to position [76, 0]
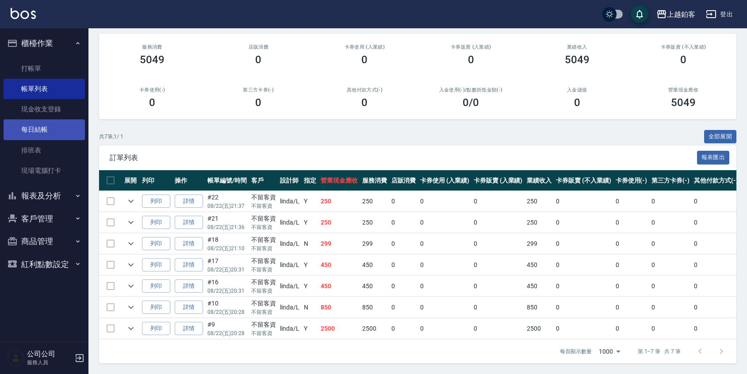
click at [21, 136] on link "每日結帳" at bounding box center [44, 129] width 81 height 20
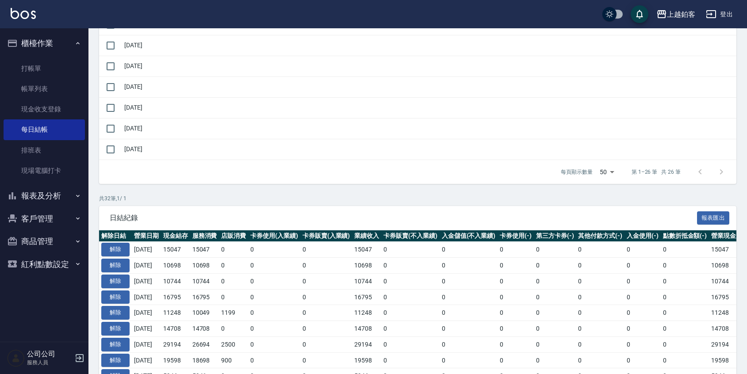
scroll to position [537, 0]
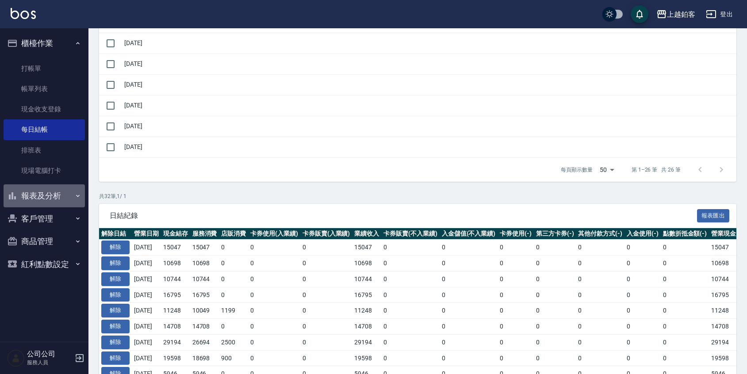
click at [60, 201] on button "報表及分析" at bounding box center [44, 196] width 81 height 23
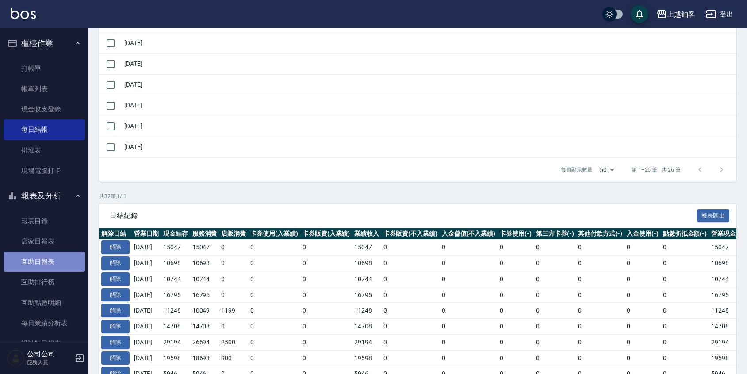
click at [56, 263] on link "互助日報表" at bounding box center [44, 262] width 81 height 20
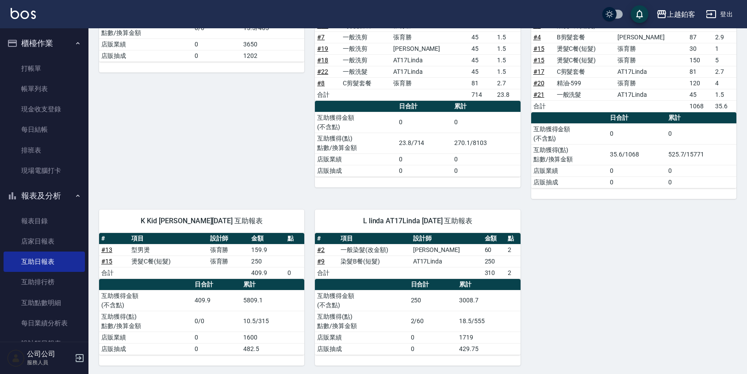
scroll to position [204, 0]
